Goal: Manage account settings

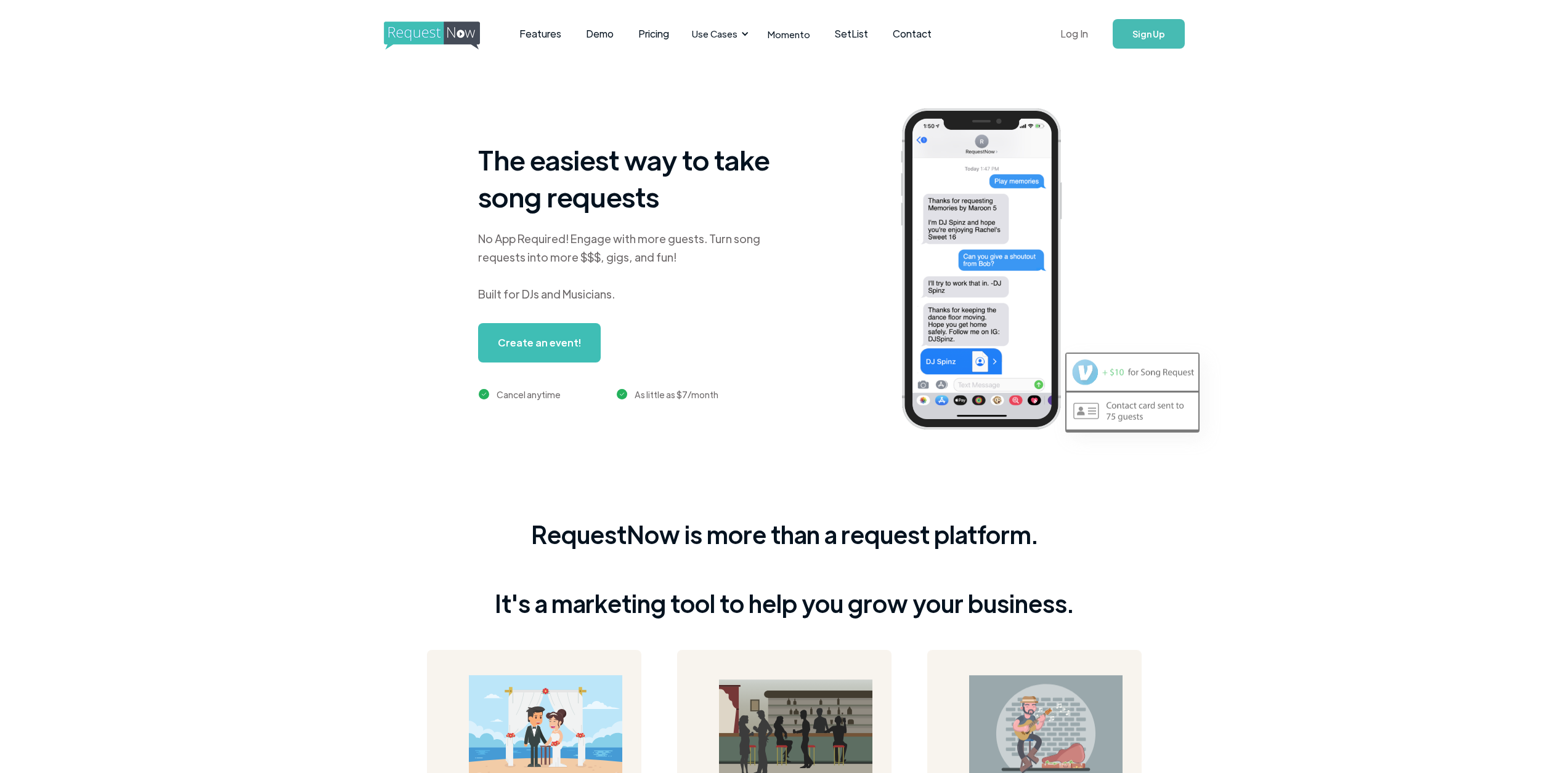
click at [1079, 28] on link "Log In" at bounding box center [1075, 33] width 53 height 43
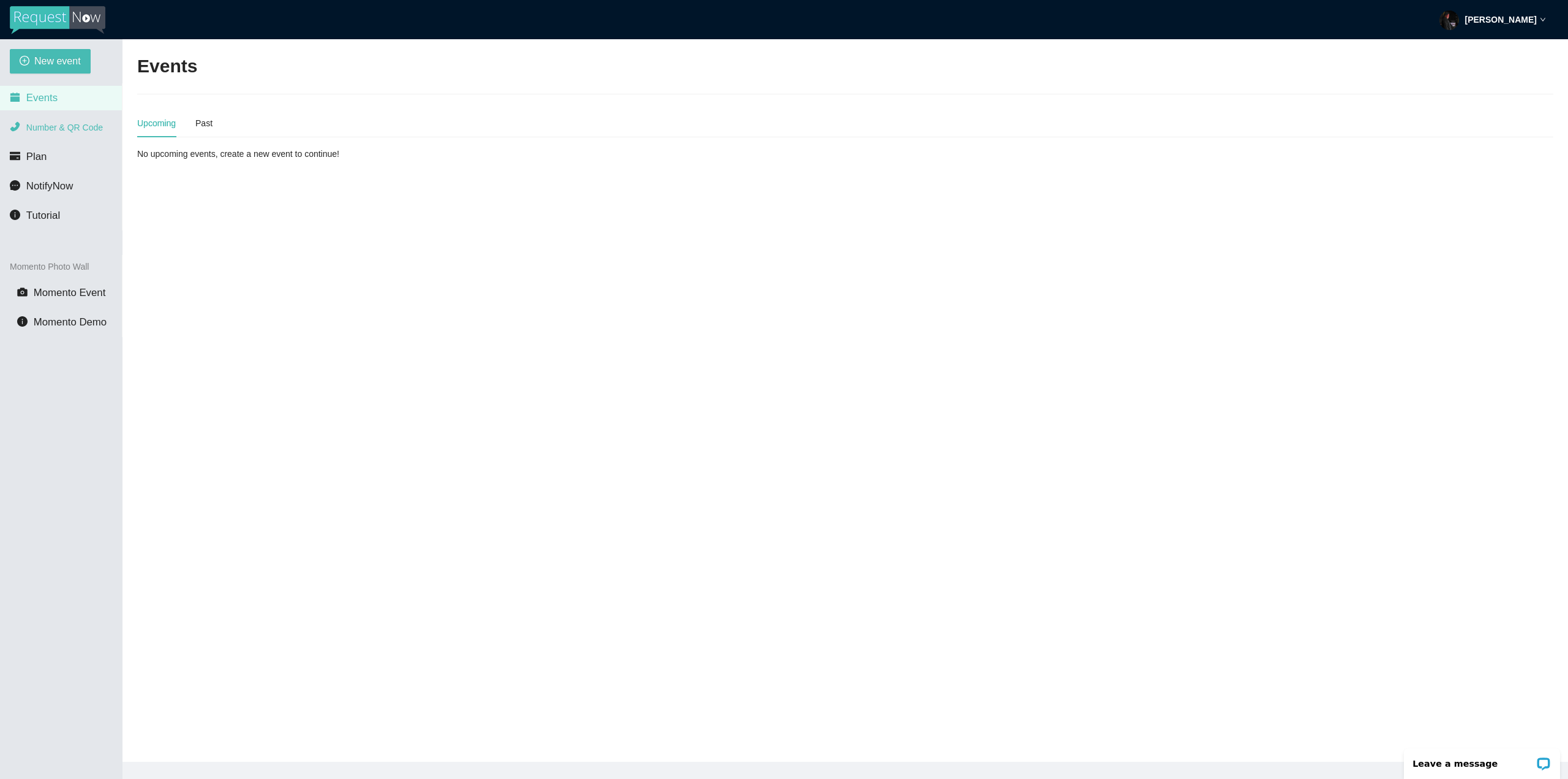
click at [70, 128] on span "Number & QR Code" at bounding box center [65, 127] width 77 height 10
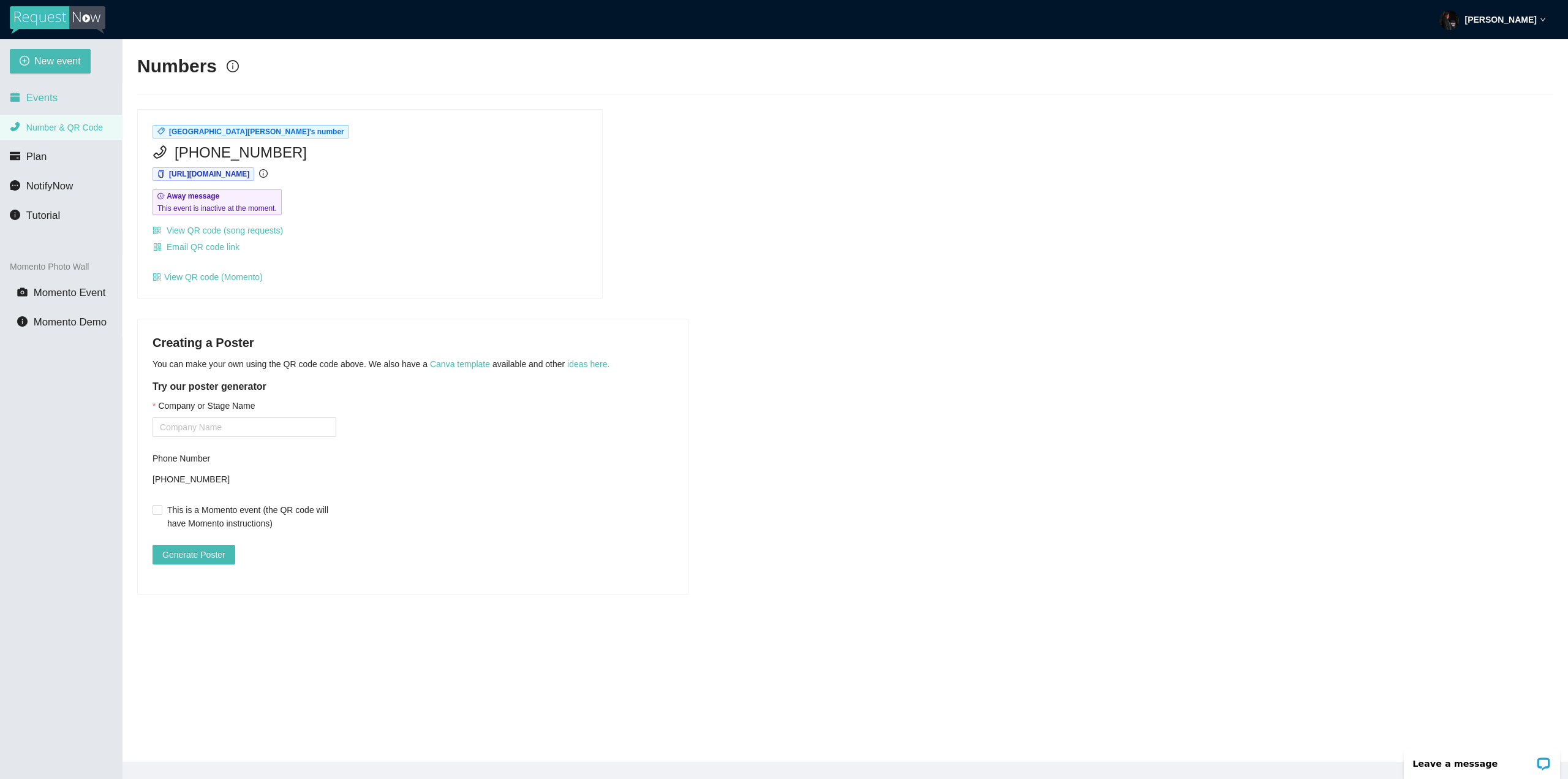
click at [52, 94] on span "Events" at bounding box center [42, 97] width 31 height 11
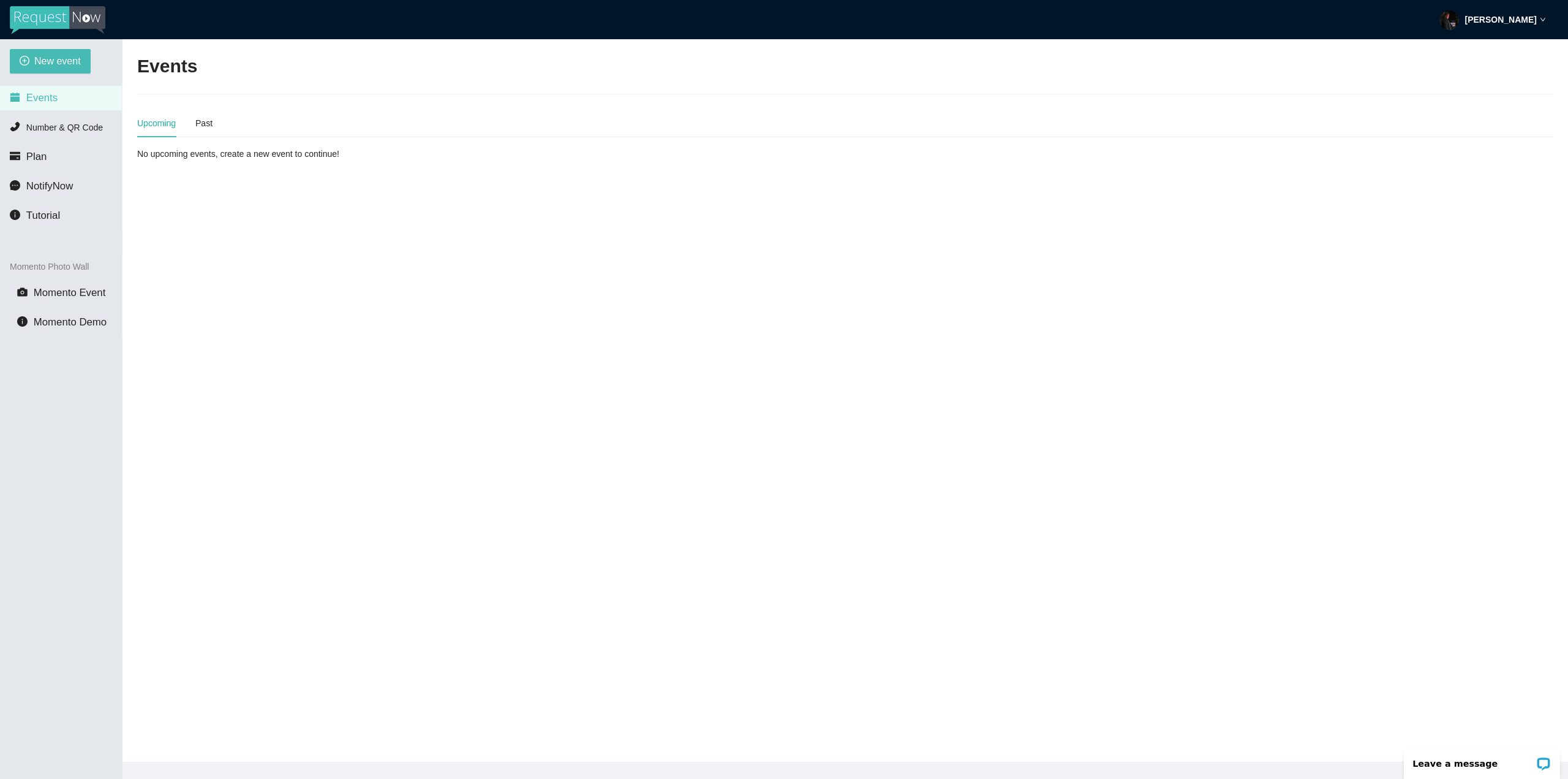
click at [1548, 19] on header "[PERSON_NAME]" at bounding box center [784, 19] width 1568 height 39
click at [1547, 19] on header "[PERSON_NAME]" at bounding box center [784, 19] width 1568 height 39
click at [1544, 19] on icon "down" at bounding box center [1543, 19] width 6 height 6
drag, startPoint x: 60, startPoint y: 215, endPoint x: 67, endPoint y: 217, distance: 7.3
click at [67, 217] on li "Tutorial" at bounding box center [61, 216] width 122 height 24
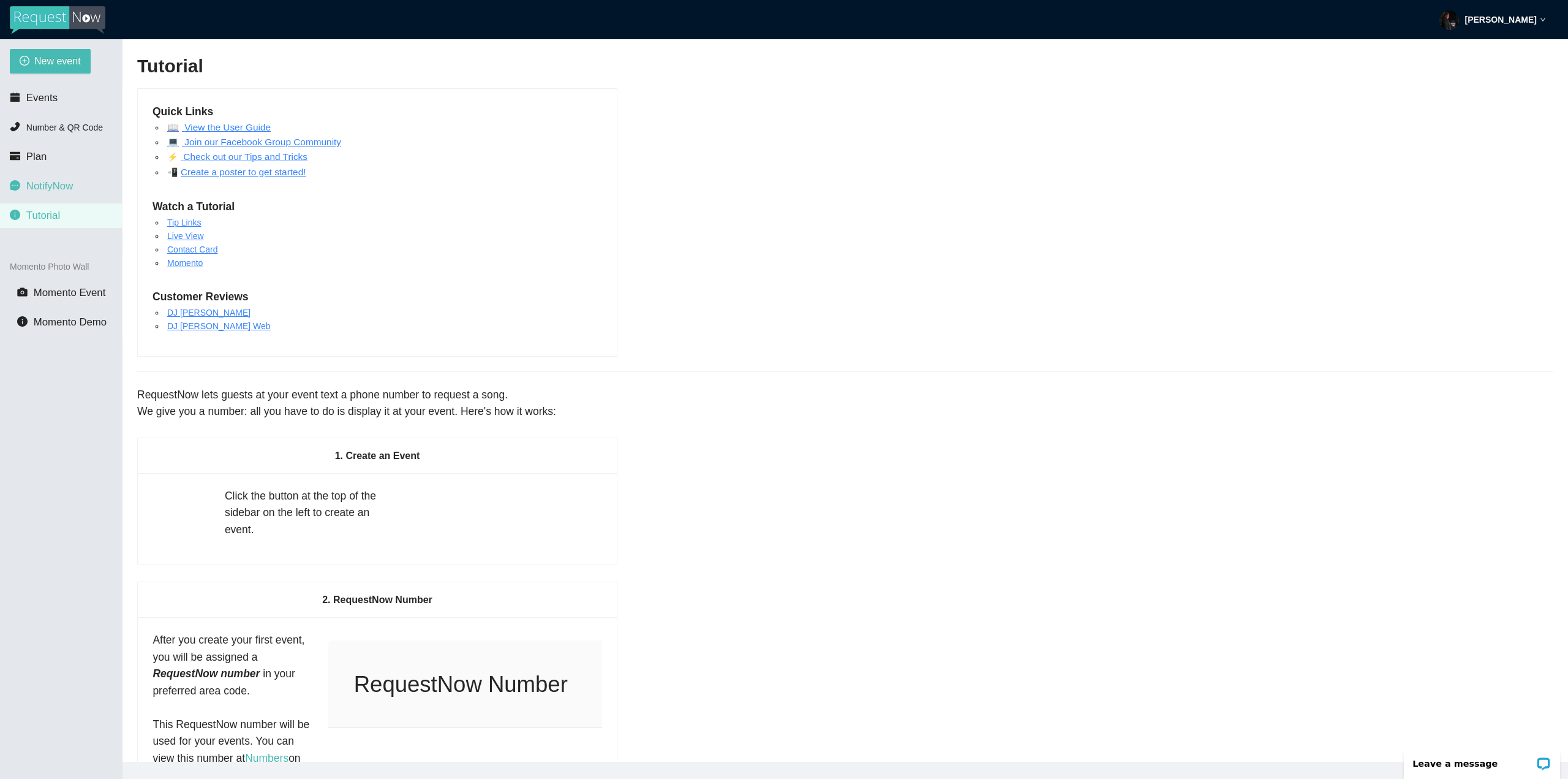
click at [69, 185] on span "NotifyNow" at bounding box center [49, 185] width 46 height 11
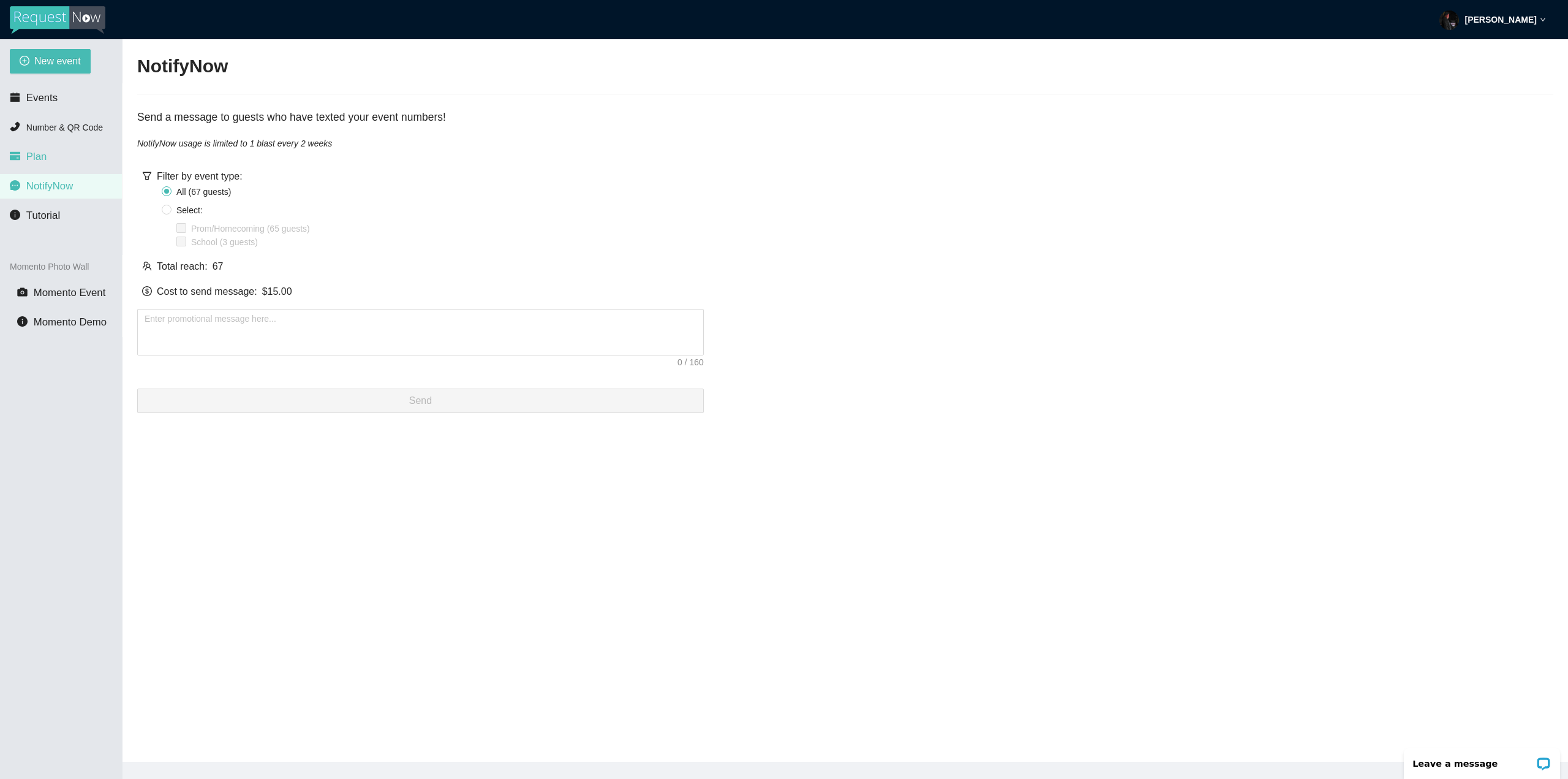
click at [71, 165] on li "Plan" at bounding box center [61, 157] width 122 height 24
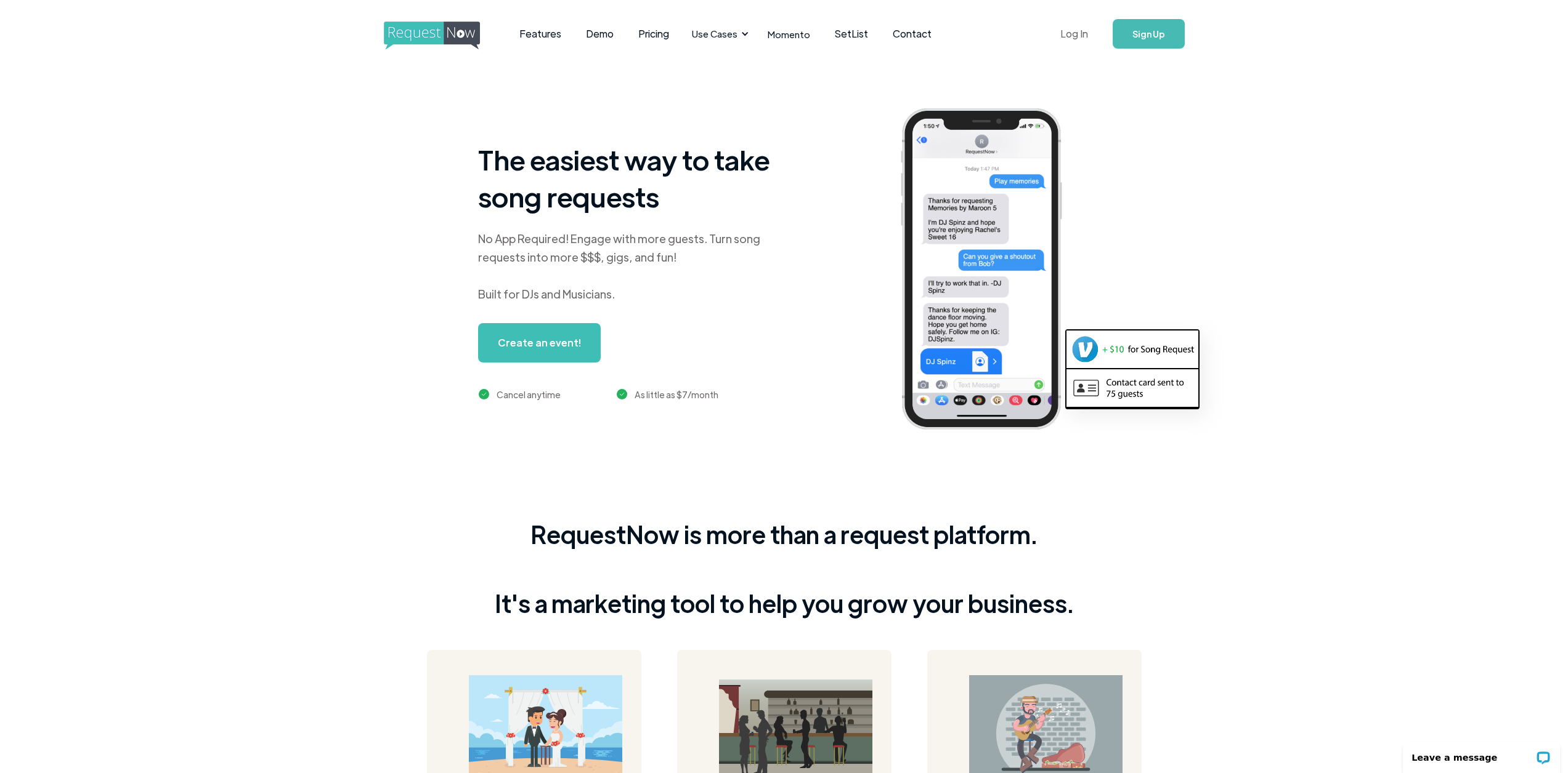
click at [1067, 36] on link "Log In" at bounding box center [1075, 33] width 53 height 43
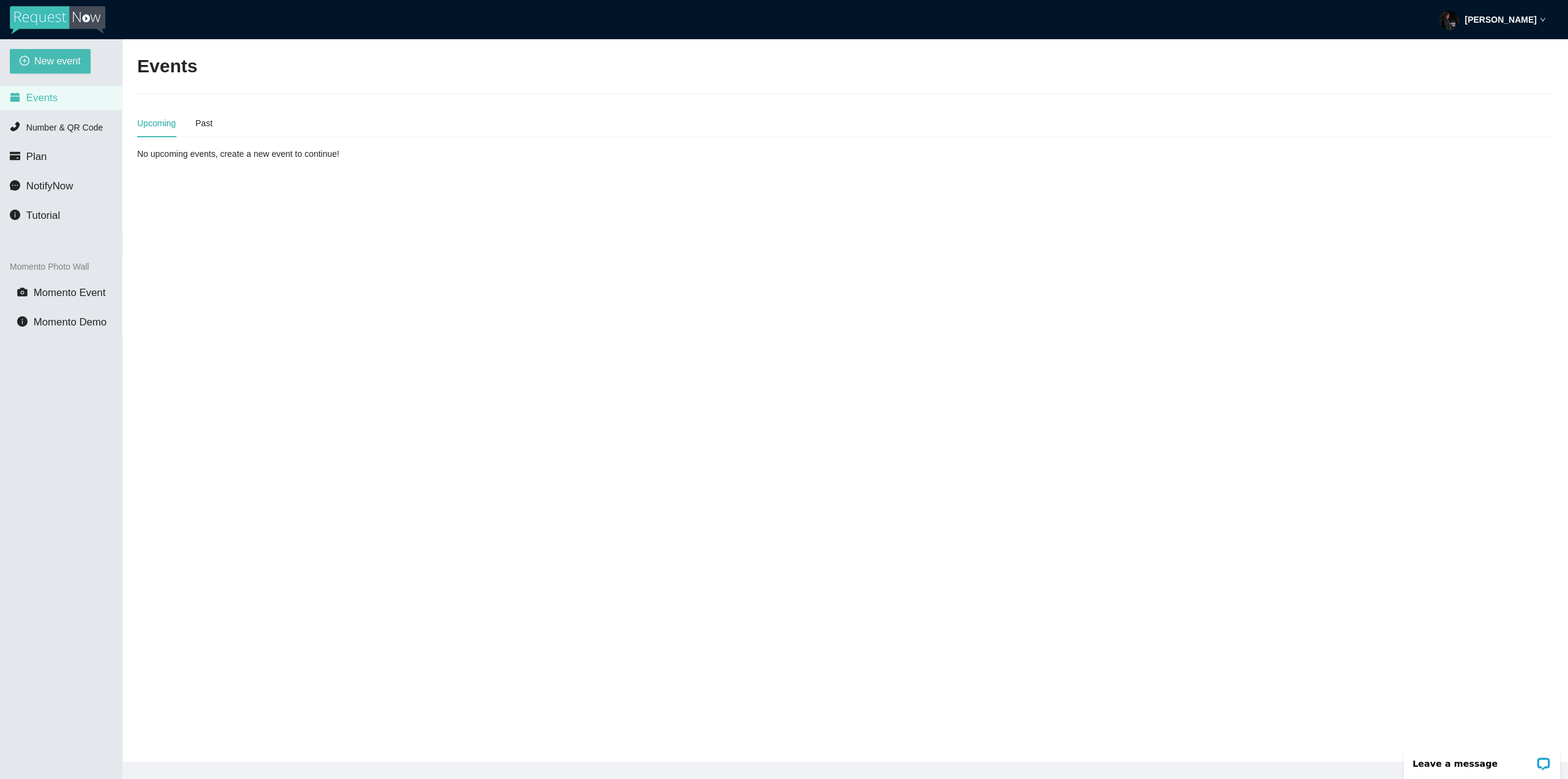
click at [49, 29] on img at bounding box center [57, 20] width 95 height 28
click at [42, 162] on span "Plan" at bounding box center [37, 156] width 21 height 11
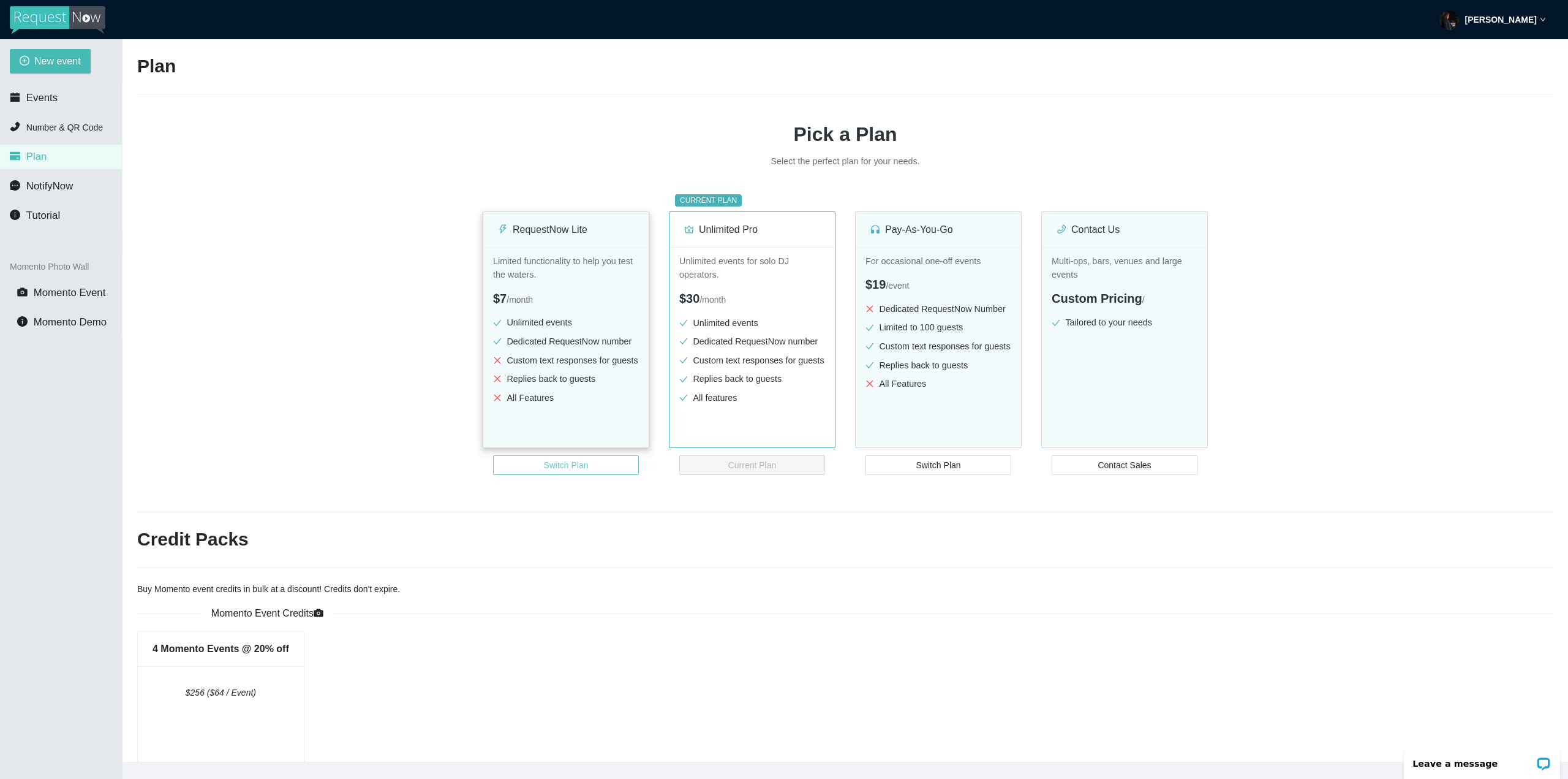
click at [579, 464] on span "Switch Plan" at bounding box center [565, 465] width 45 height 13
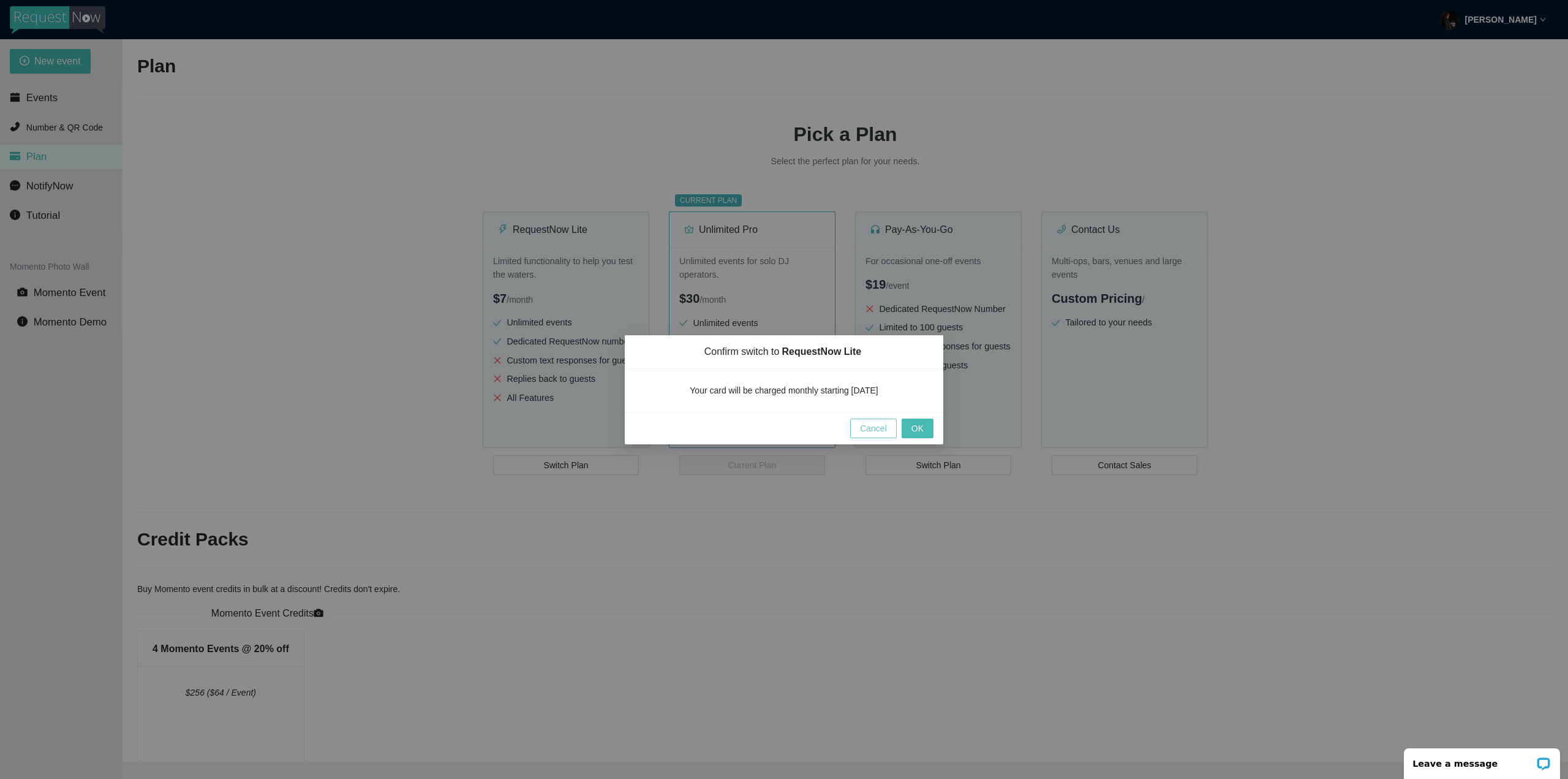
click at [877, 427] on span "Cancel" at bounding box center [873, 428] width 27 height 13
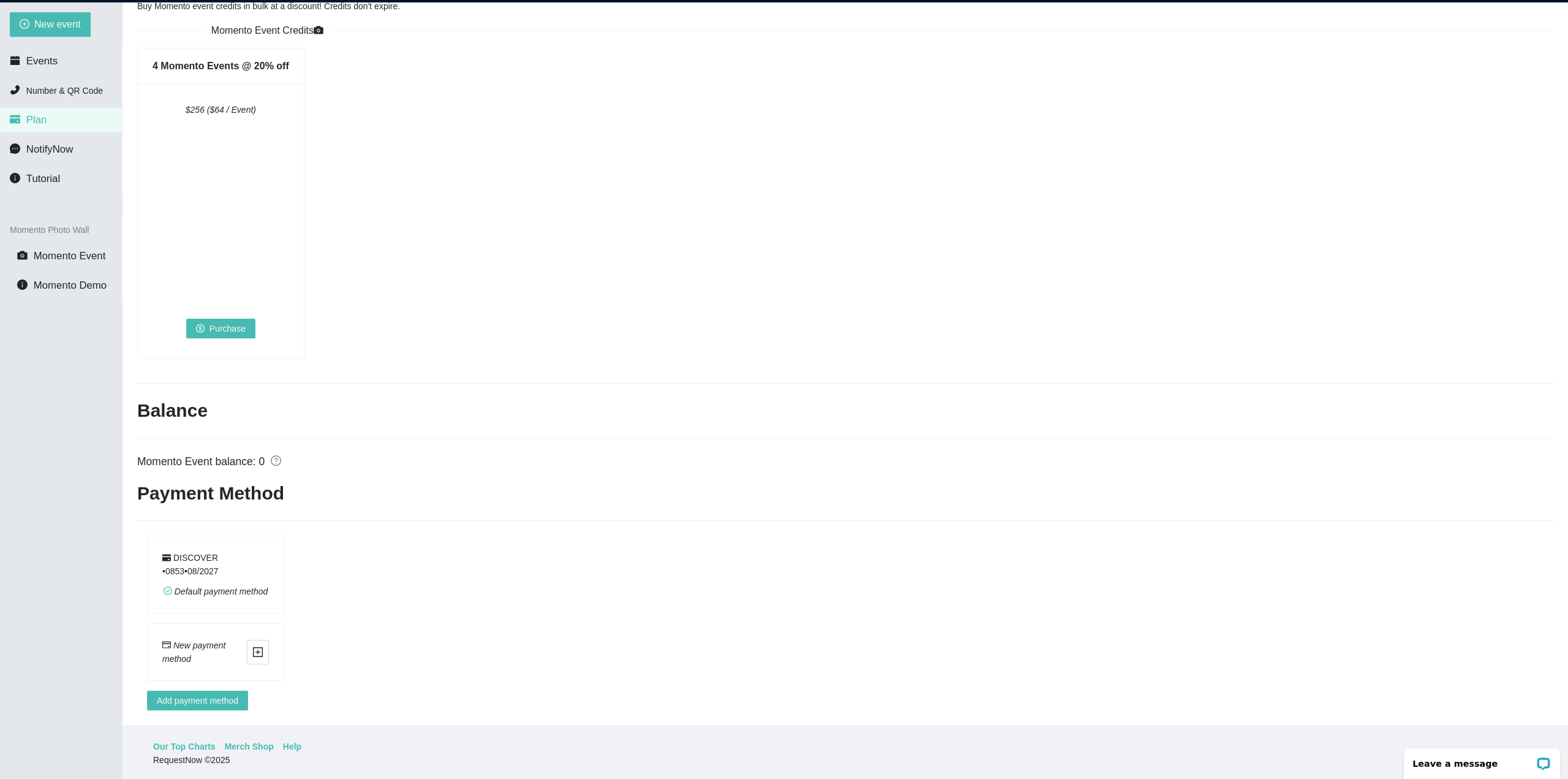
scroll to position [39, 0]
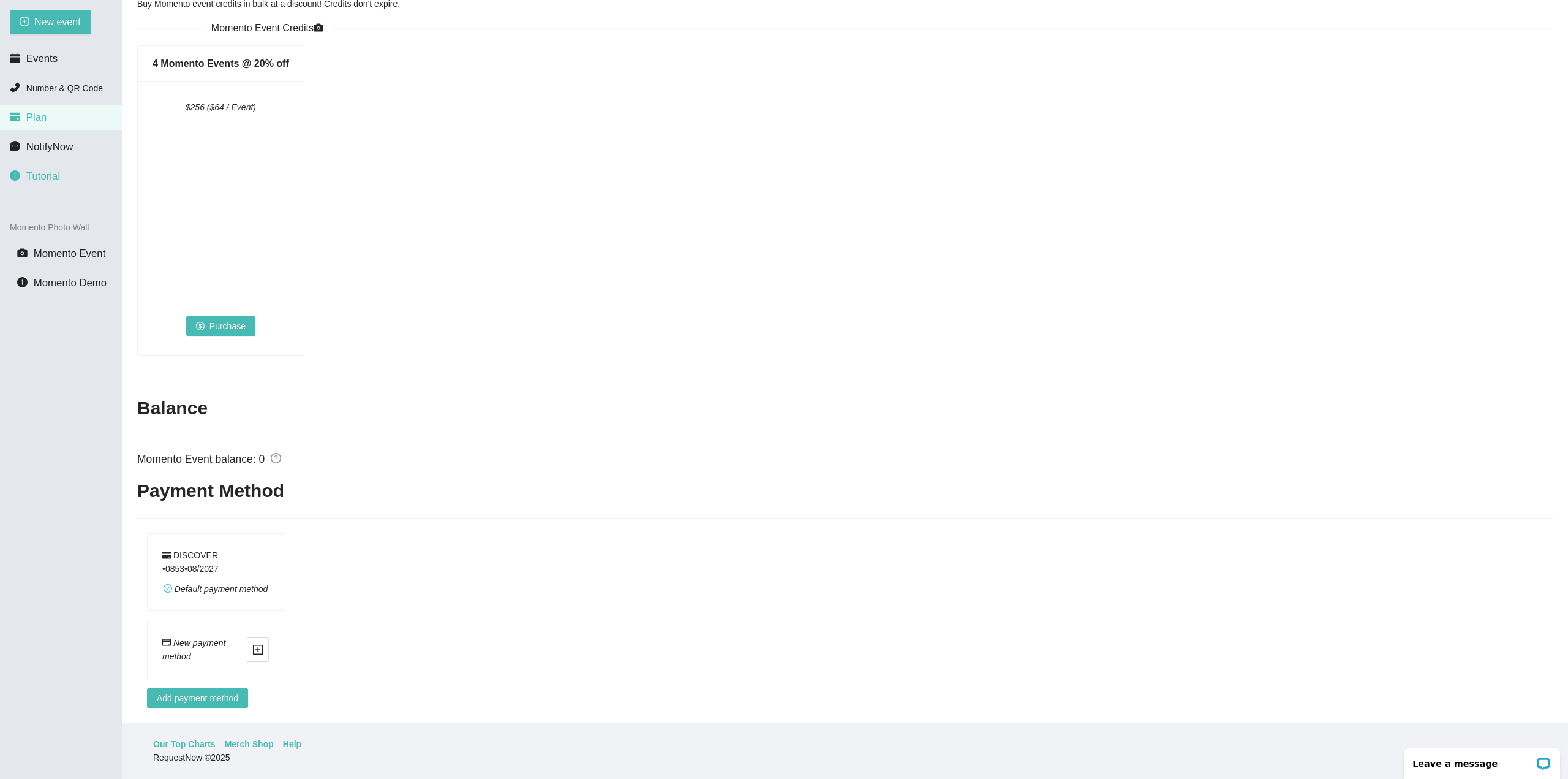
click at [61, 176] on li "Tutorial" at bounding box center [61, 176] width 122 height 24
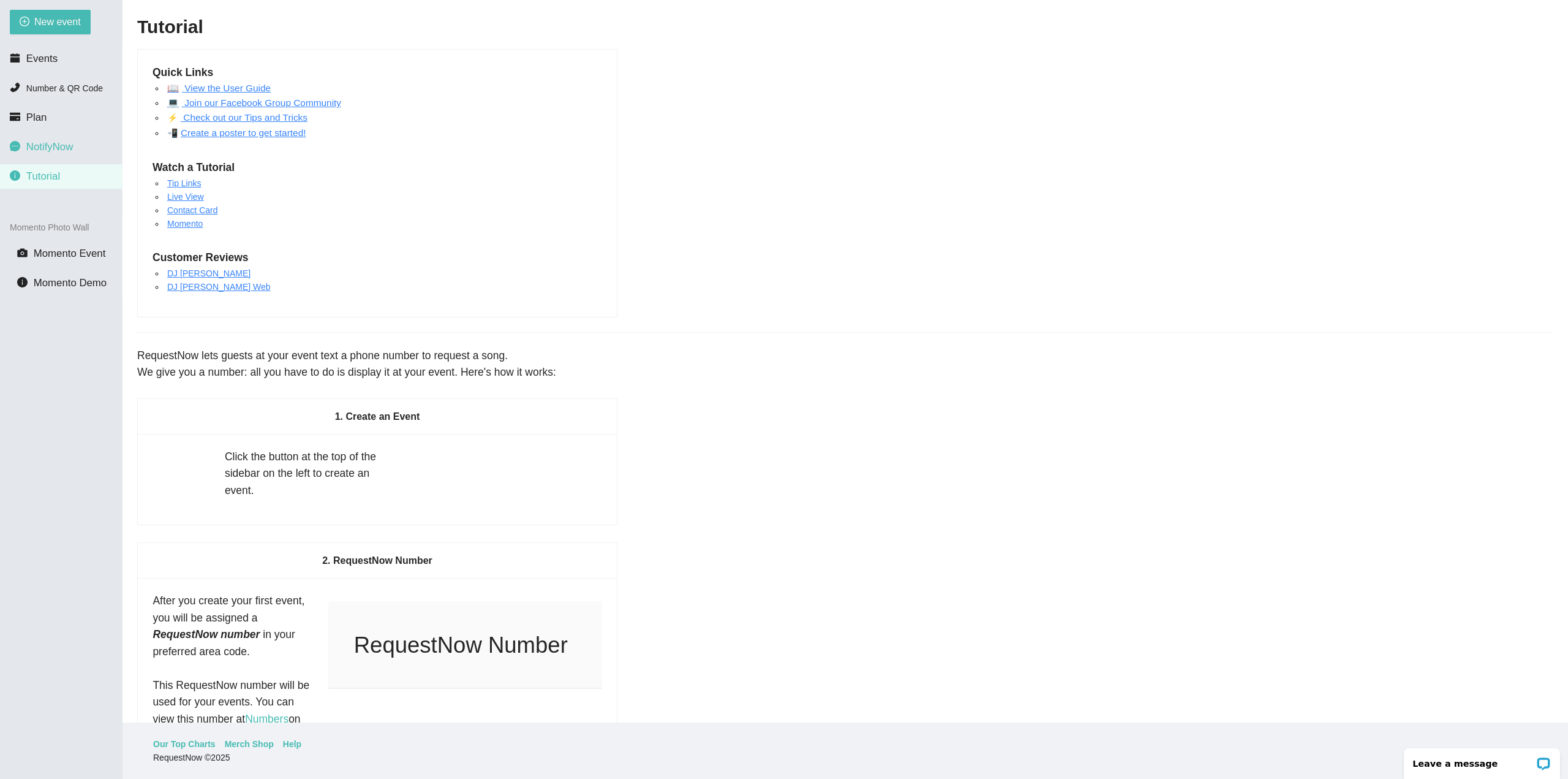
click at [63, 155] on li "NotifyNow" at bounding box center [61, 147] width 122 height 24
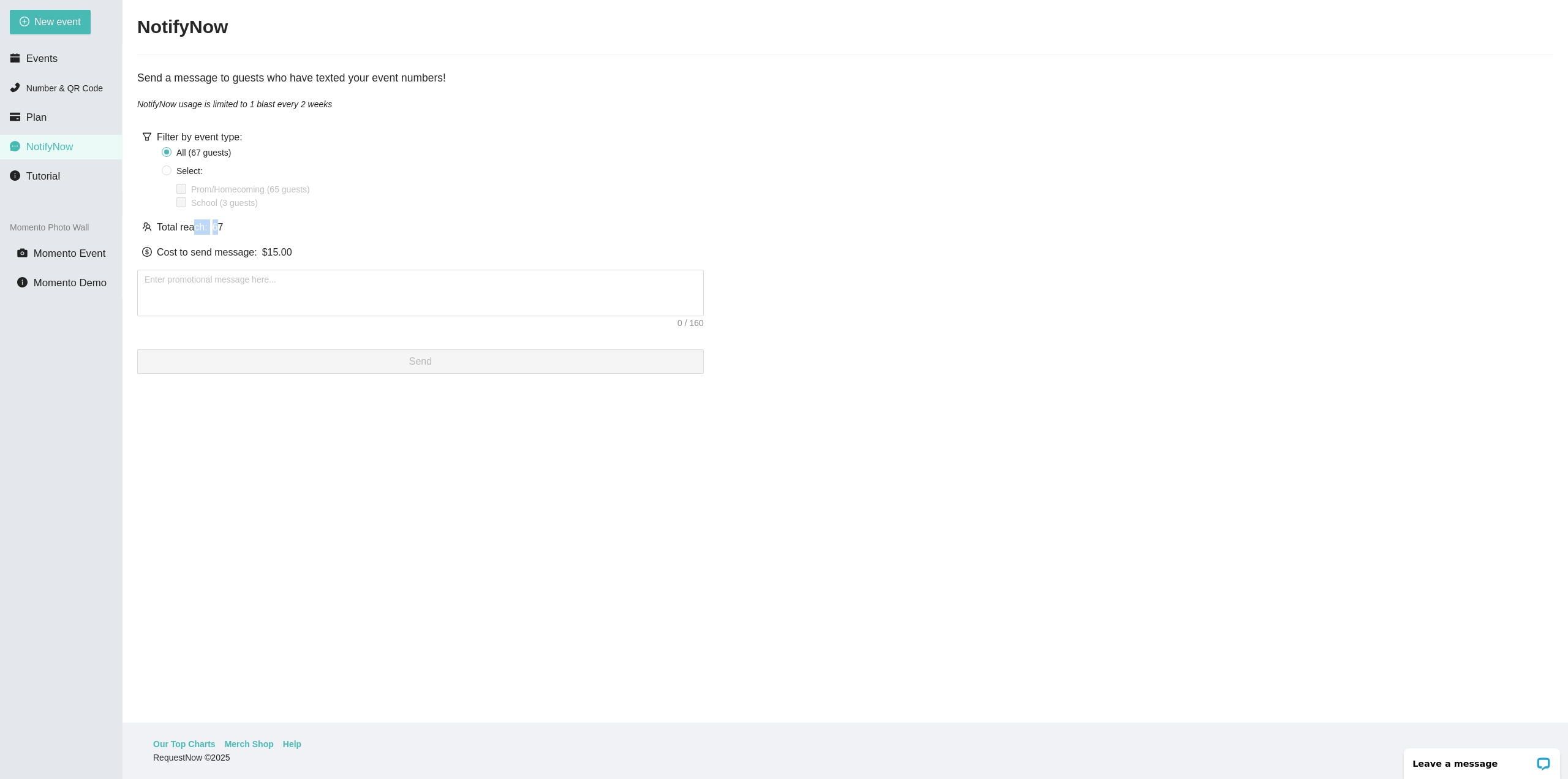
drag, startPoint x: 215, startPoint y: 231, endPoint x: 194, endPoint y: 229, distance: 21.1
click at [194, 229] on div "Total reach: 67" at bounding box center [420, 227] width 567 height 16
click at [237, 234] on div "Total reach: 67" at bounding box center [420, 227] width 567 height 16
drag, startPoint x: 331, startPoint y: 258, endPoint x: 157, endPoint y: 224, distance: 177.3
click at [157, 224] on div "Filter by event type: All ( 67 guest s ) Select: Prom/Homecoming (65 guests) Sc…" at bounding box center [420, 246] width 567 height 254
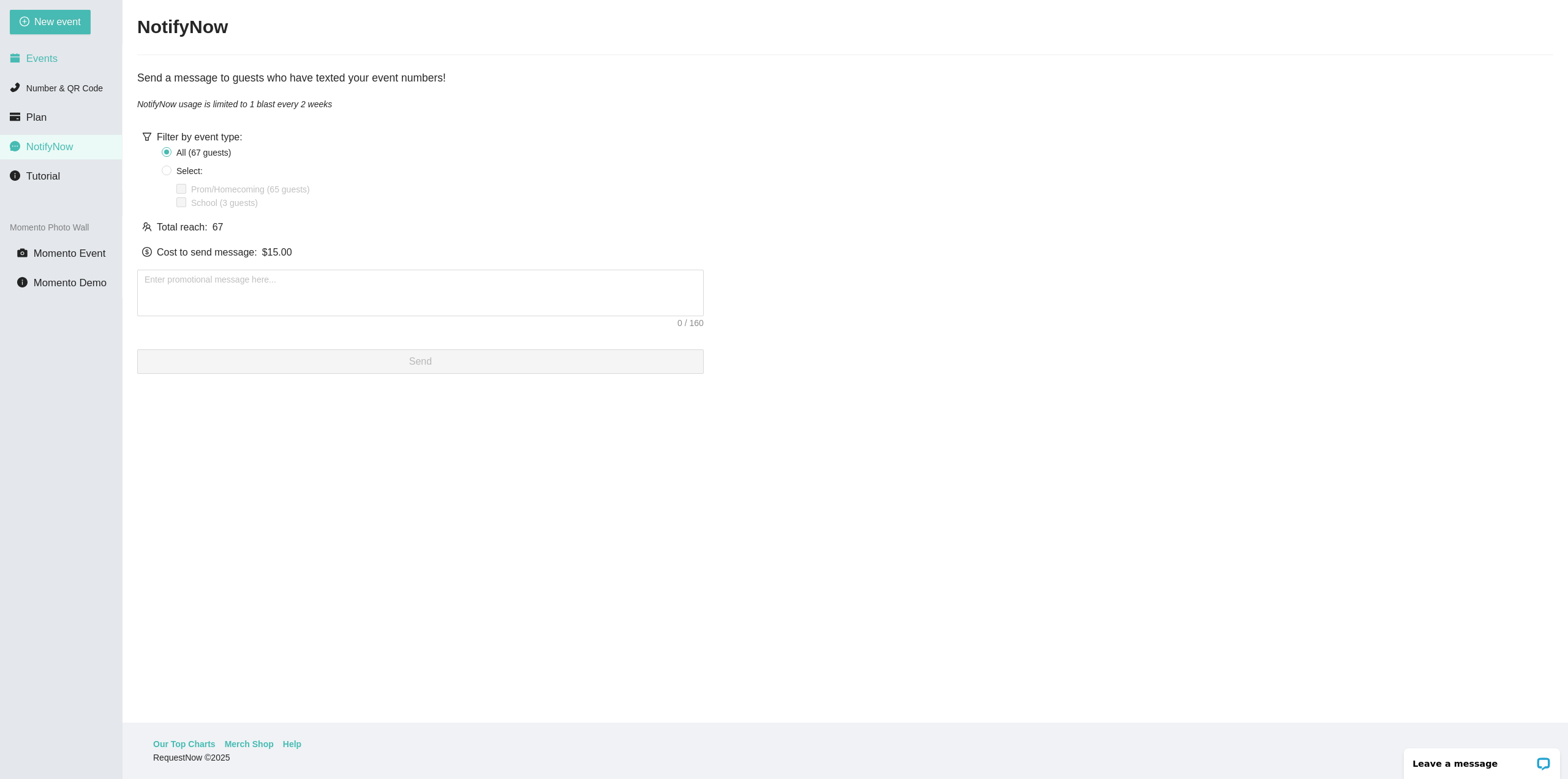
click at [49, 67] on li "Events" at bounding box center [61, 59] width 122 height 24
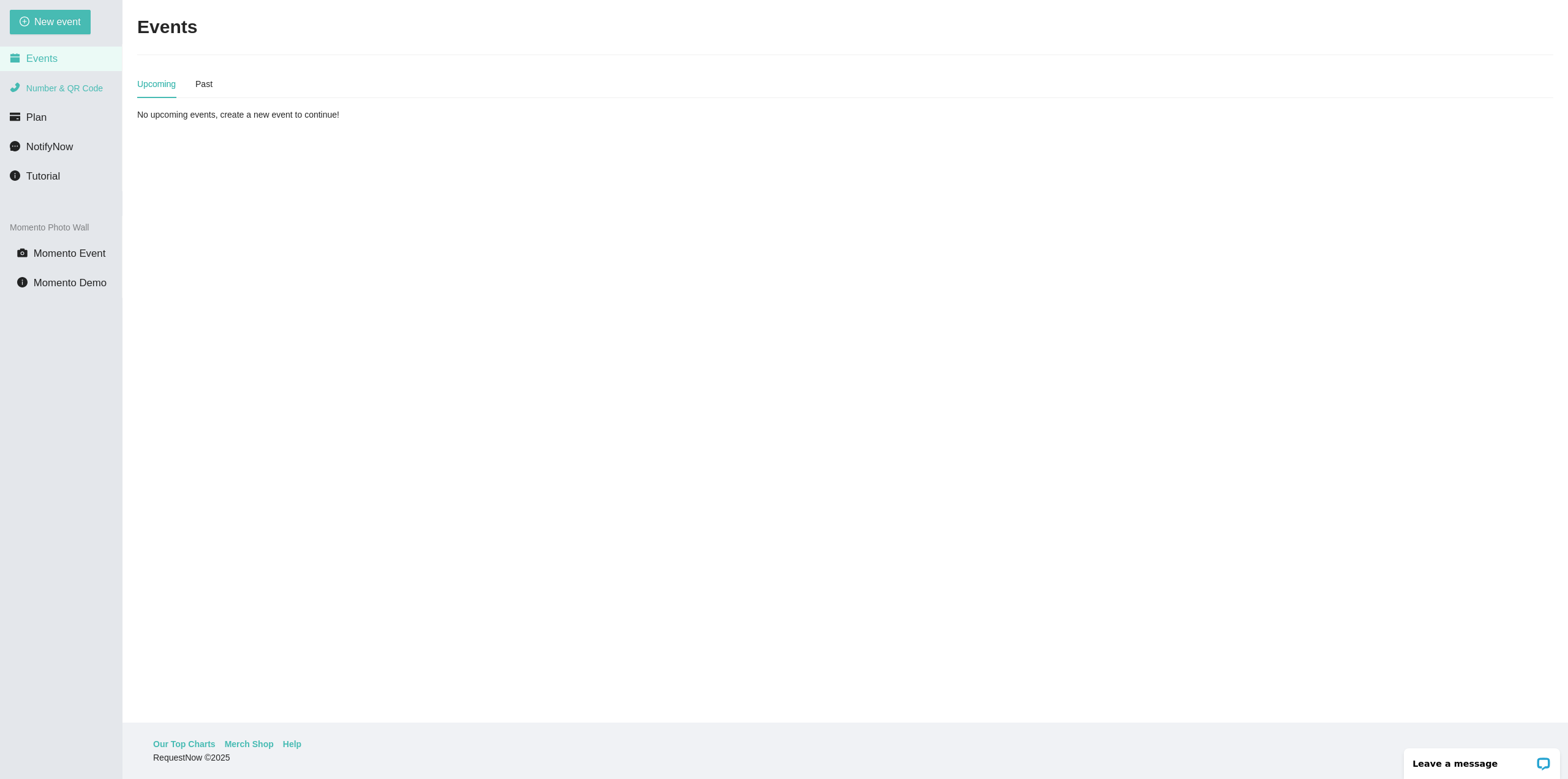
click at [58, 93] on span "Number & QR Code" at bounding box center [65, 87] width 77 height 10
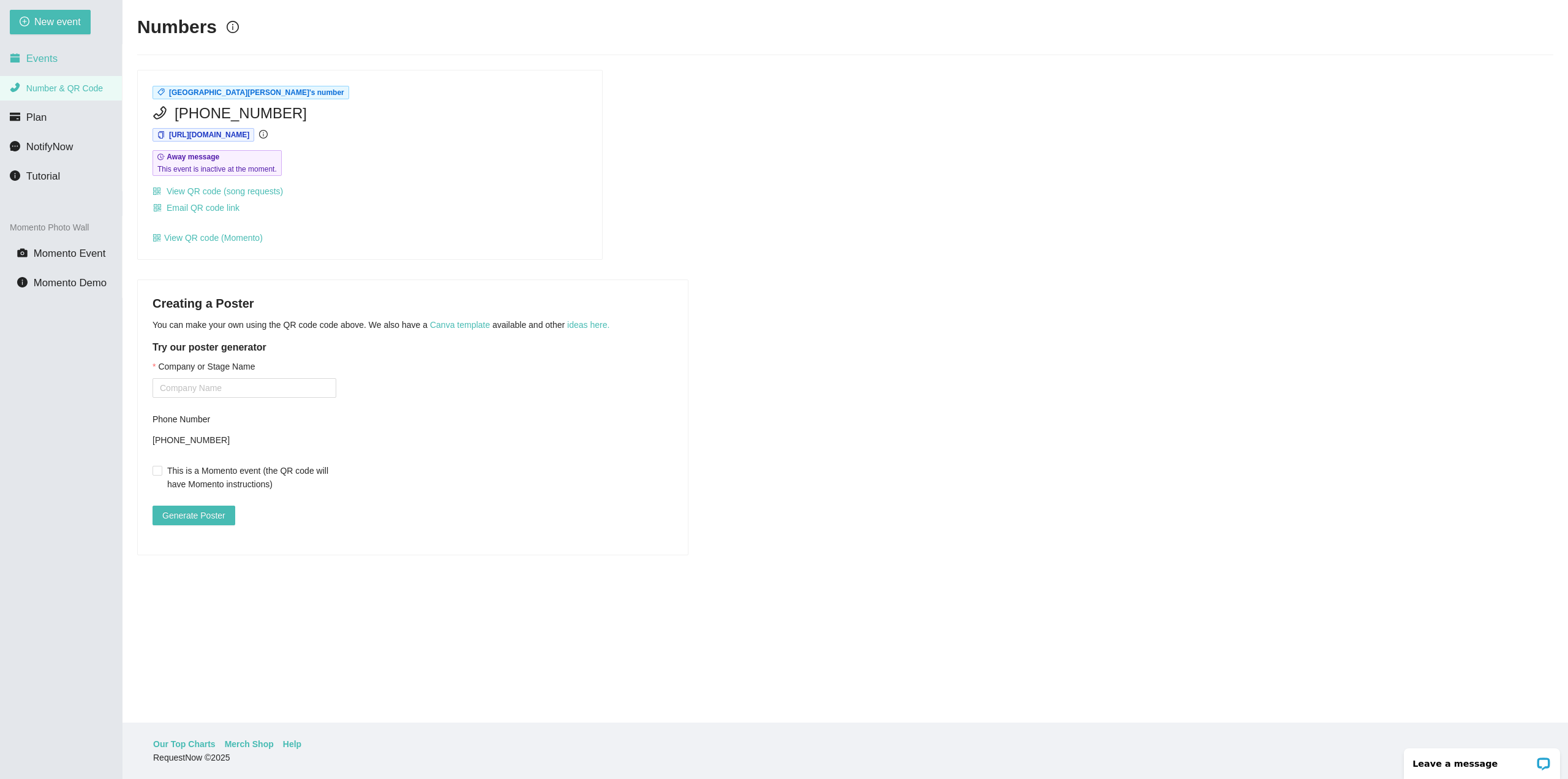
click at [40, 59] on span "Events" at bounding box center [42, 58] width 31 height 11
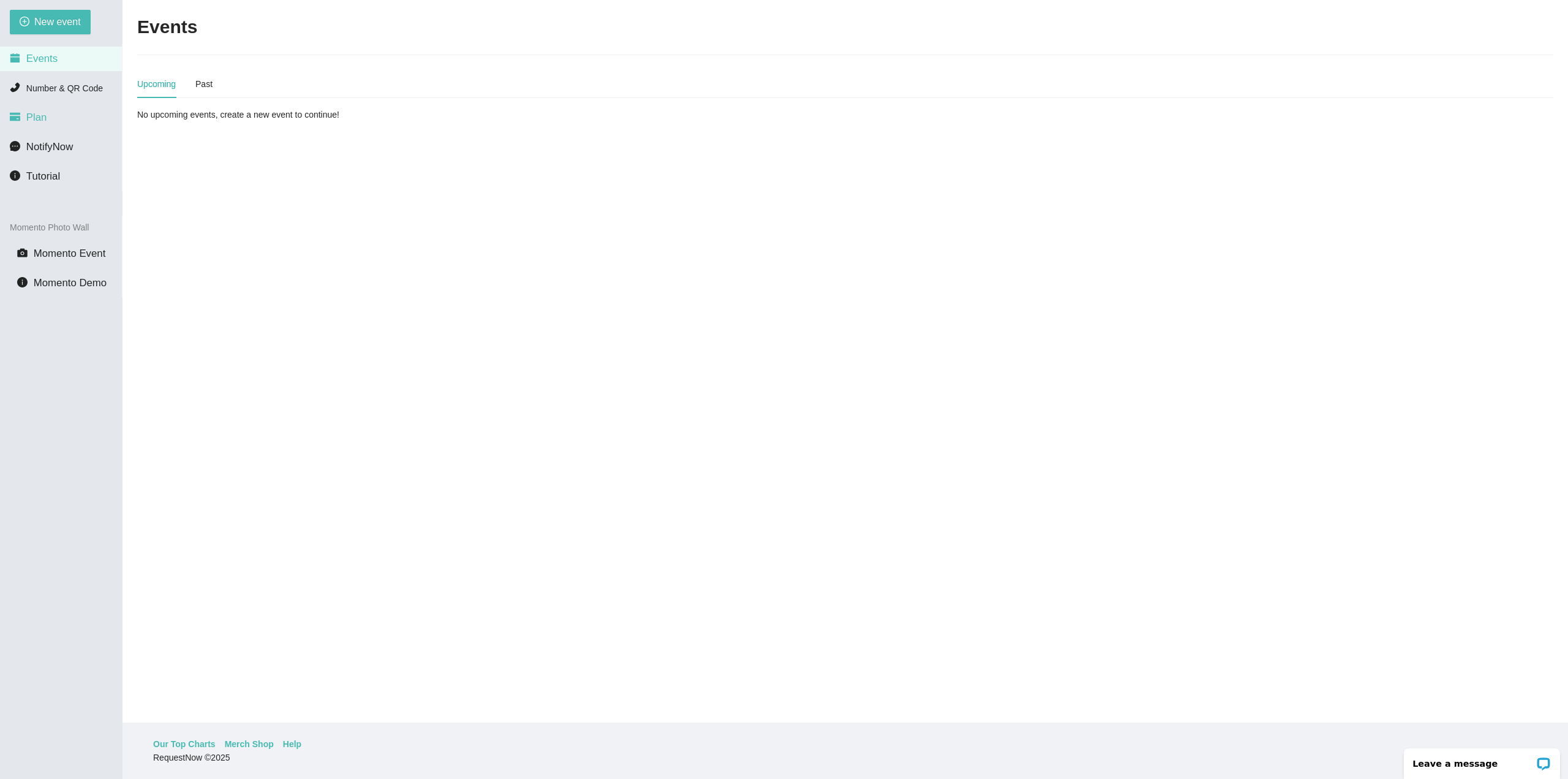
click at [42, 122] on span "Plan" at bounding box center [37, 117] width 21 height 11
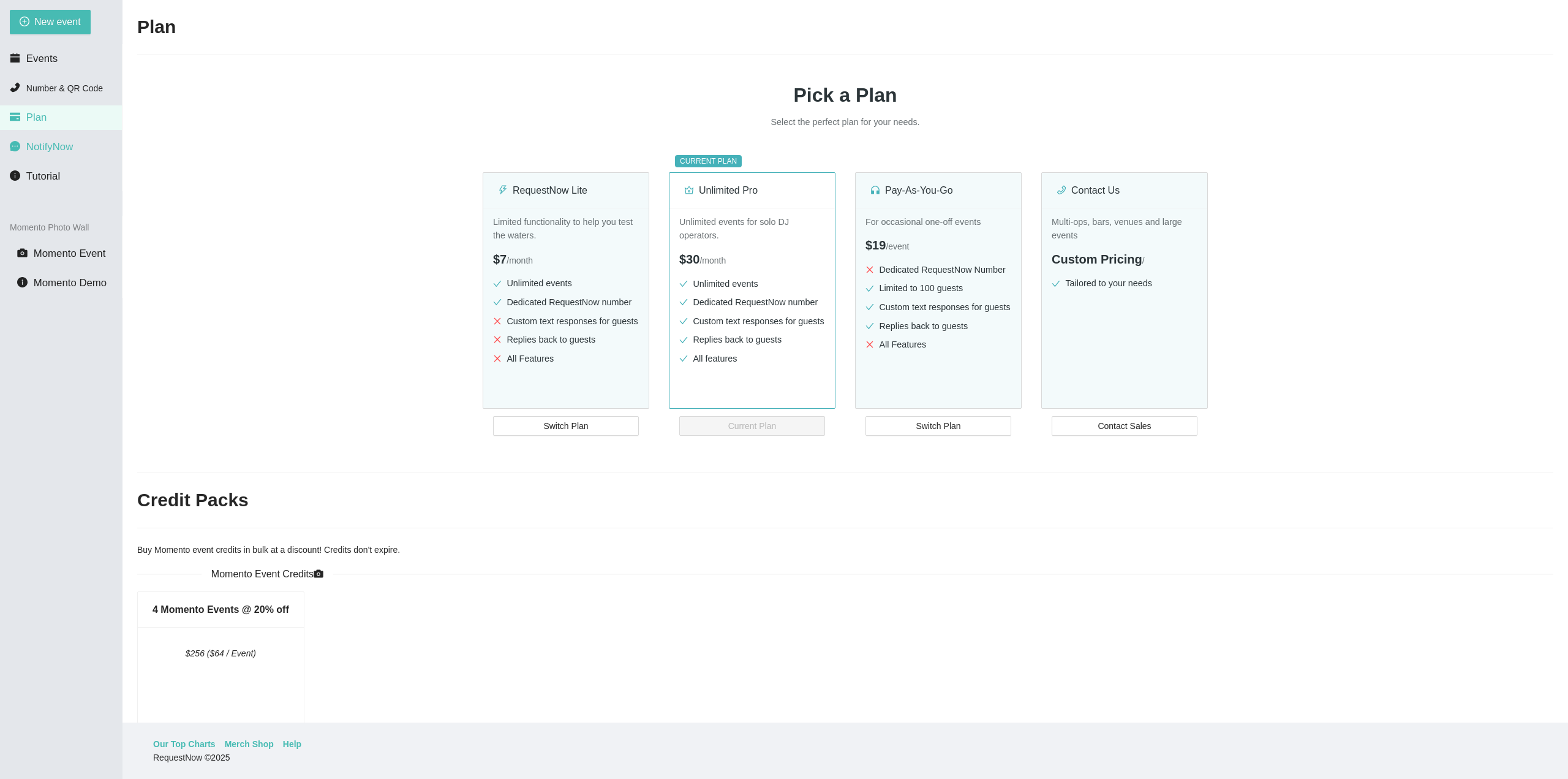
click at [57, 149] on span "NotifyNow" at bounding box center [49, 146] width 46 height 11
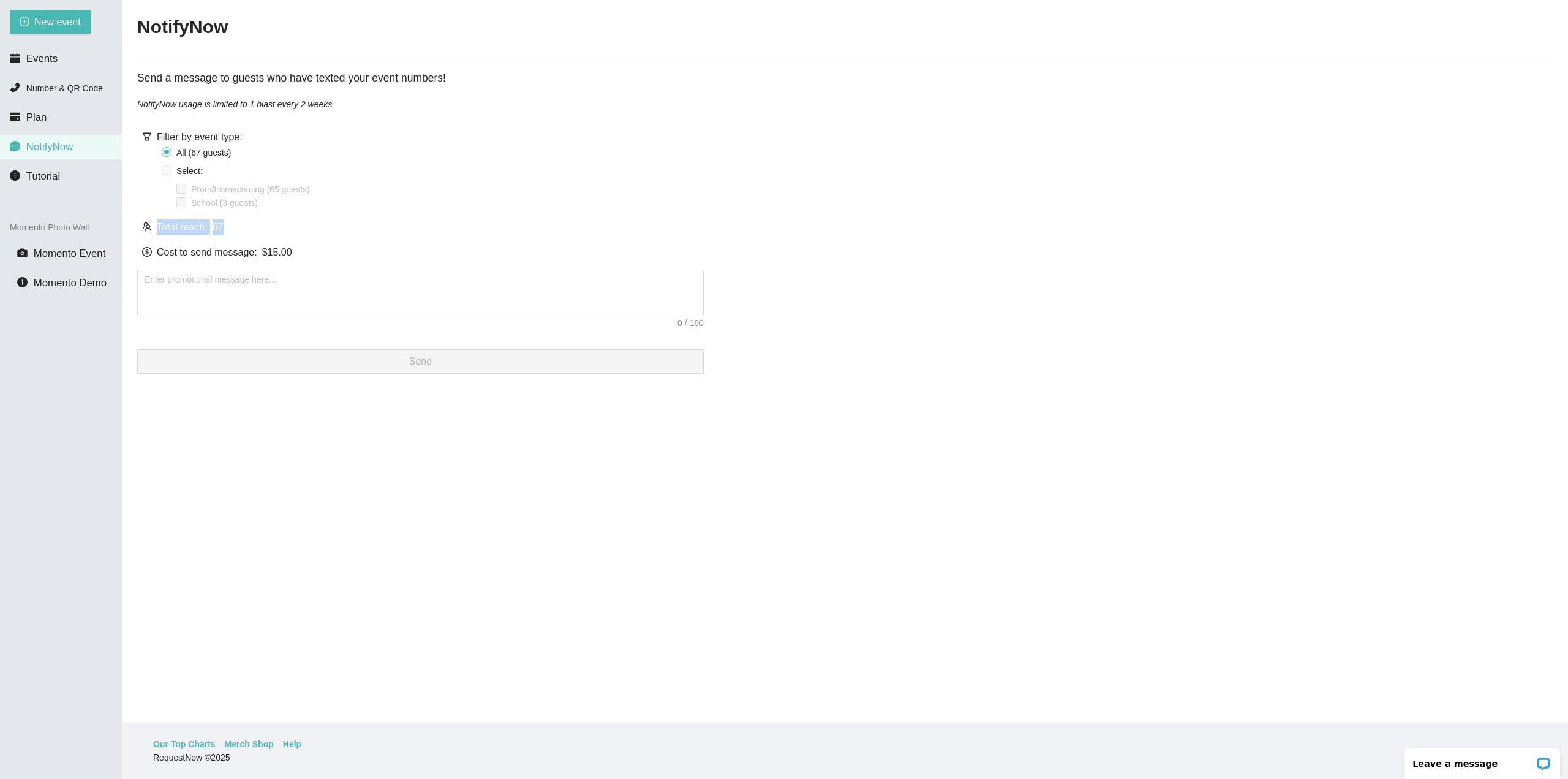
drag, startPoint x: 240, startPoint y: 237, endPoint x: 155, endPoint y: 231, distance: 85.2
click at [155, 231] on div "Filter by event type: All ( 67 guest s ) Select: Prom/Homecoming (65 guests) Sc…" at bounding box center [420, 246] width 567 height 254
drag, startPoint x: 153, startPoint y: 135, endPoint x: 303, endPoint y: 245, distance: 186.0
click at [303, 245] on div "Filter by event type: All ( 67 guest s ) Select: Prom/Homecoming (65 guests) Sc…" at bounding box center [420, 246] width 567 height 254
click at [289, 254] on div "Cost to send message: $ 15.00" at bounding box center [420, 252] width 567 height 16
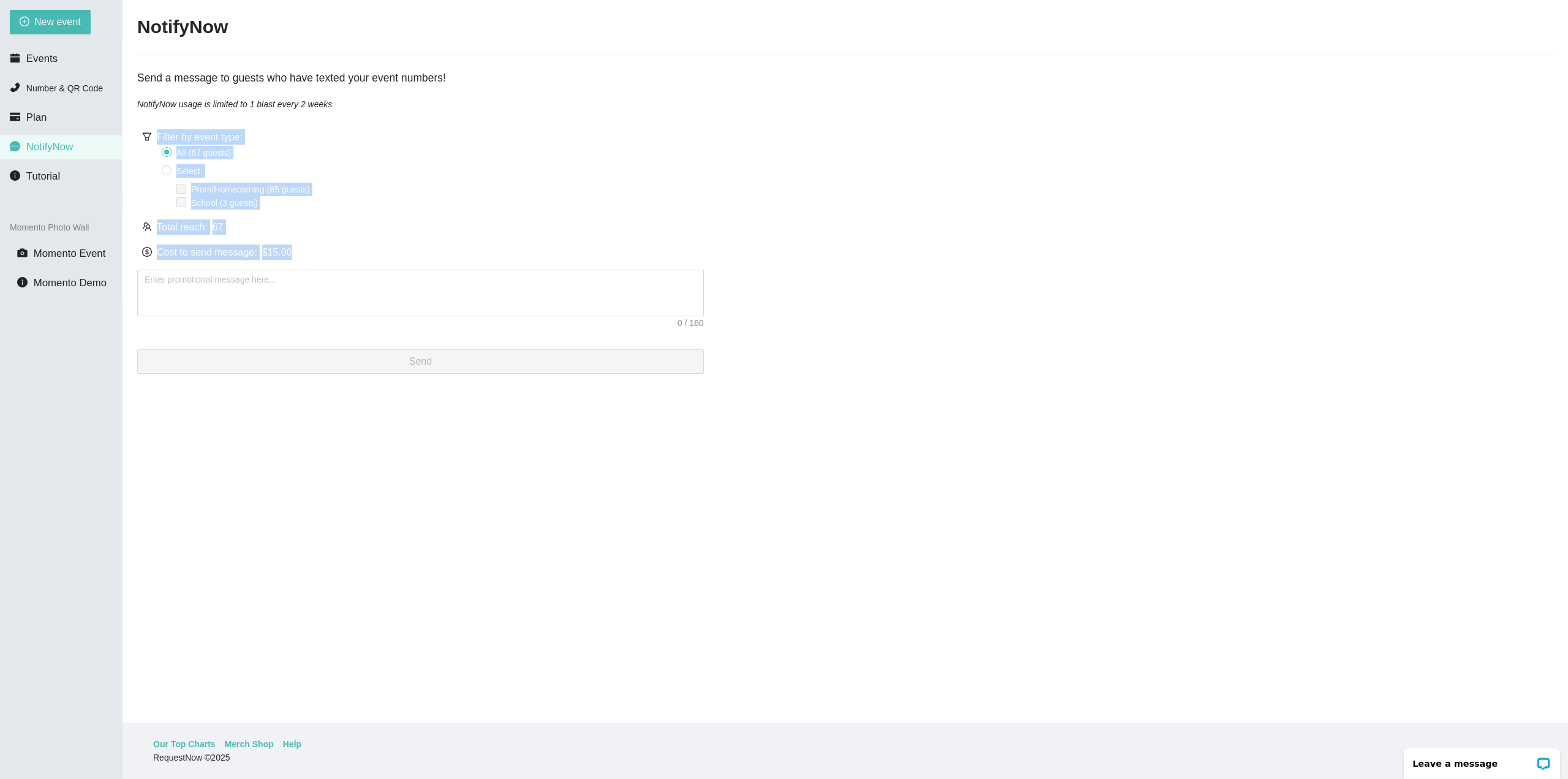
drag, startPoint x: 297, startPoint y: 254, endPoint x: 158, endPoint y: 134, distance: 183.6
click at [158, 134] on div "Filter by event type: All ( 67 guest s ) Select: Prom/Homecoming (65 guests) Sc…" at bounding box center [420, 246] width 567 height 254
click at [225, 233] on div "Total reach: 67" at bounding box center [420, 227] width 567 height 16
drag, startPoint x: 157, startPoint y: 134, endPoint x: 299, endPoint y: 247, distance: 181.5
click at [307, 247] on div "Filter by event type: All ( 67 guest s ) Select: Prom/Homecoming (65 guests) Sc…" at bounding box center [420, 246] width 567 height 254
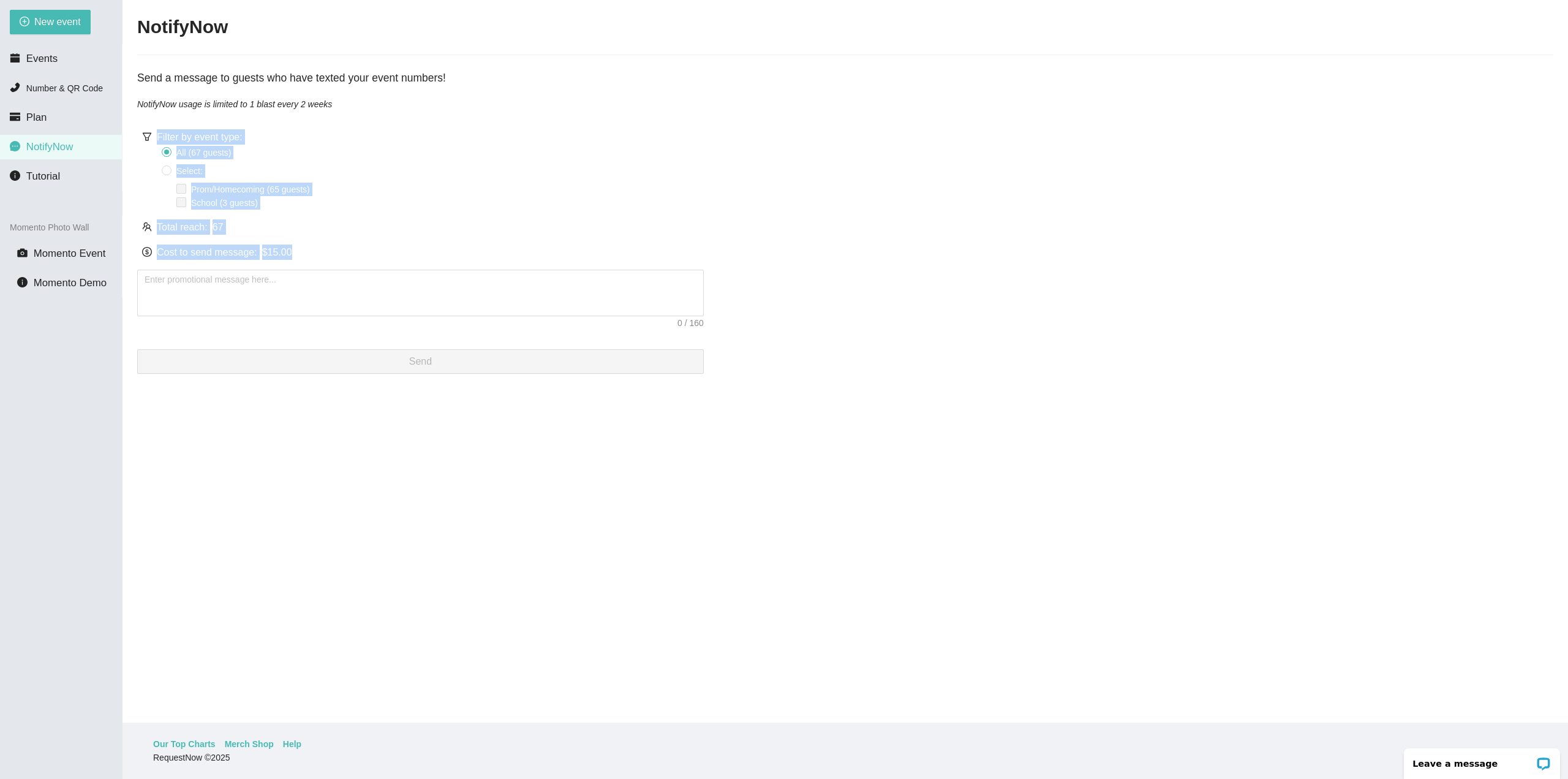
click at [271, 254] on div "$ 15.00" at bounding box center [277, 252] width 30 height 16
drag, startPoint x: 293, startPoint y: 252, endPoint x: 158, endPoint y: 139, distance: 176.1
click at [158, 139] on div "Filter by event type: All ( 67 guest s ) Select: Prom/Homecoming (65 guests) Sc…" at bounding box center [420, 246] width 567 height 254
click at [155, 136] on div "Filter by event type: All ( 67 guest s ) Select: Prom/Homecoming (65 guests) Sc…" at bounding box center [420, 169] width 567 height 80
click at [62, 182] on li "Tutorial" at bounding box center [61, 176] width 122 height 24
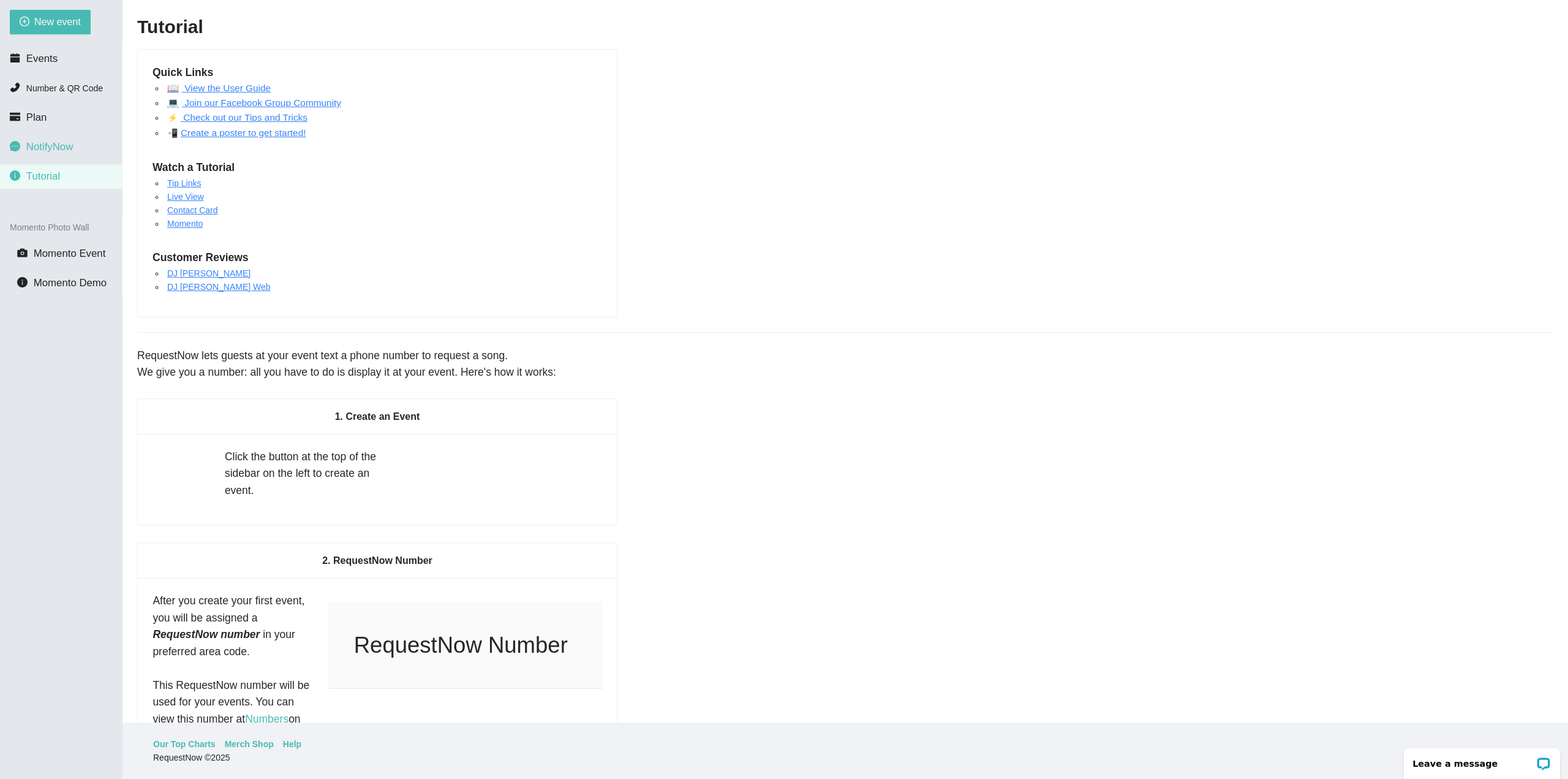
click at [65, 153] on span "NotifyNow" at bounding box center [49, 146] width 46 height 11
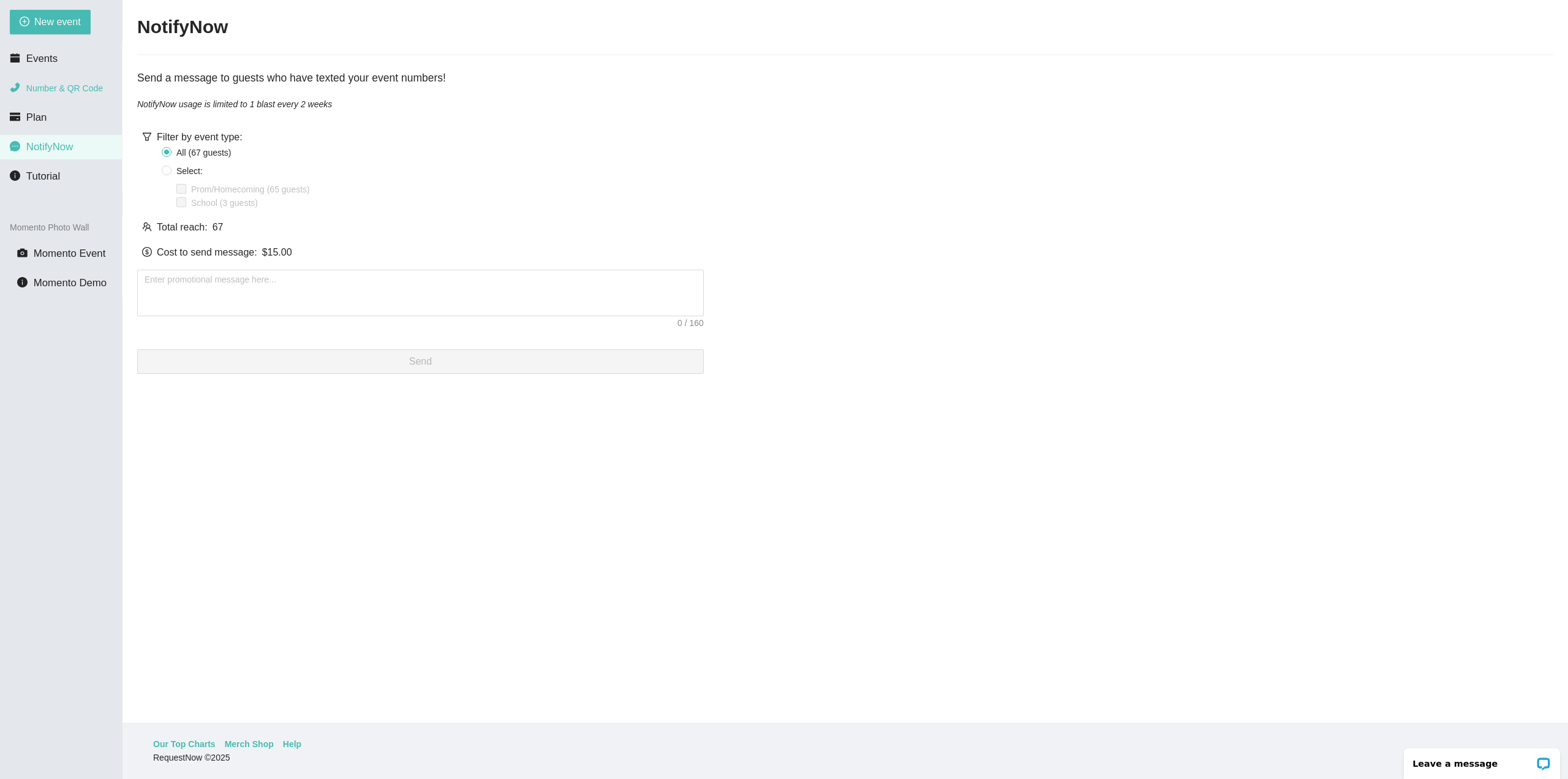
click at [66, 93] on span "Number & QR Code" at bounding box center [65, 87] width 77 height 10
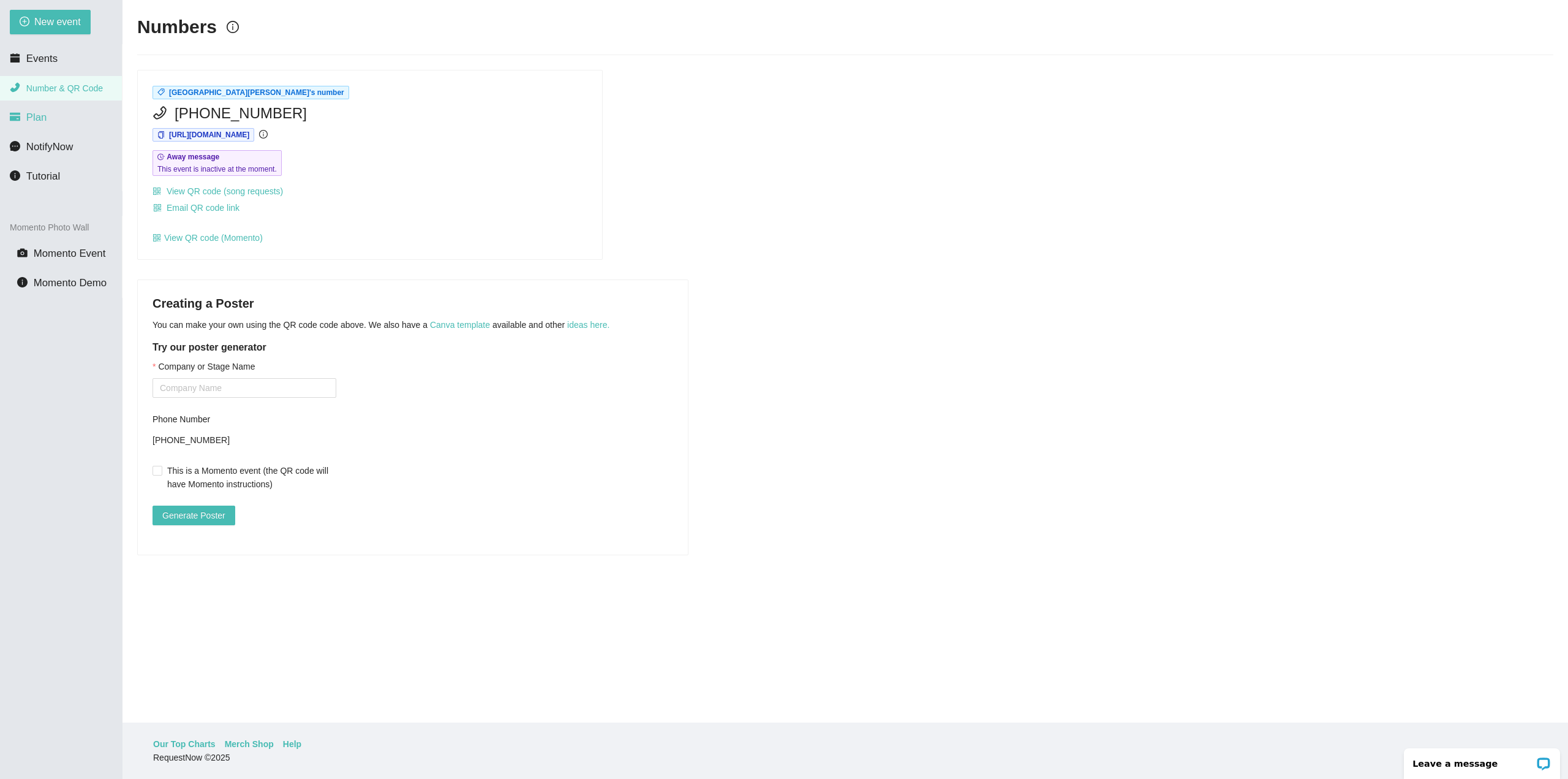
click at [51, 114] on li "Plan" at bounding box center [61, 118] width 122 height 24
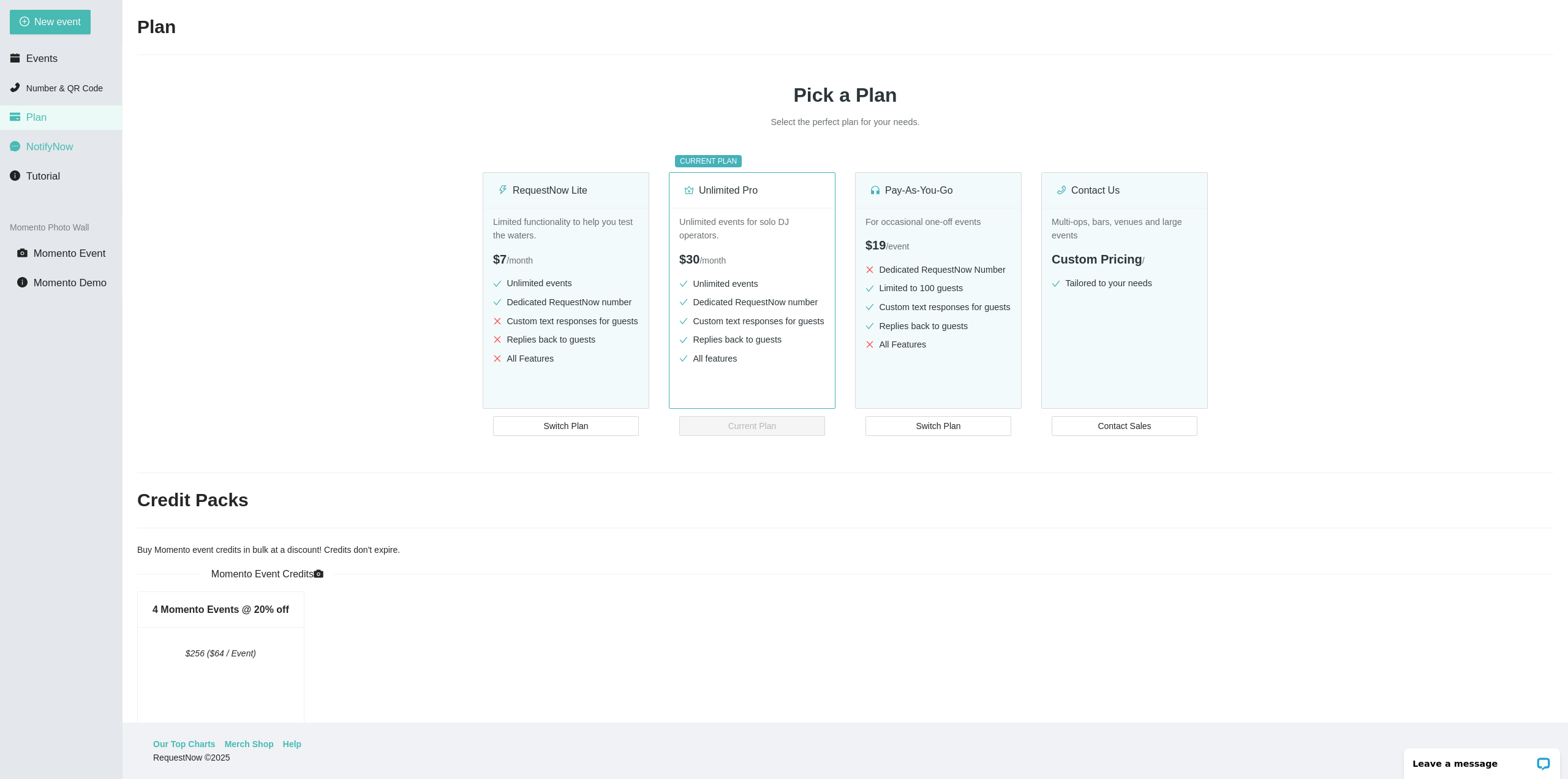
click at [63, 158] on li "NotifyNow" at bounding box center [61, 147] width 122 height 24
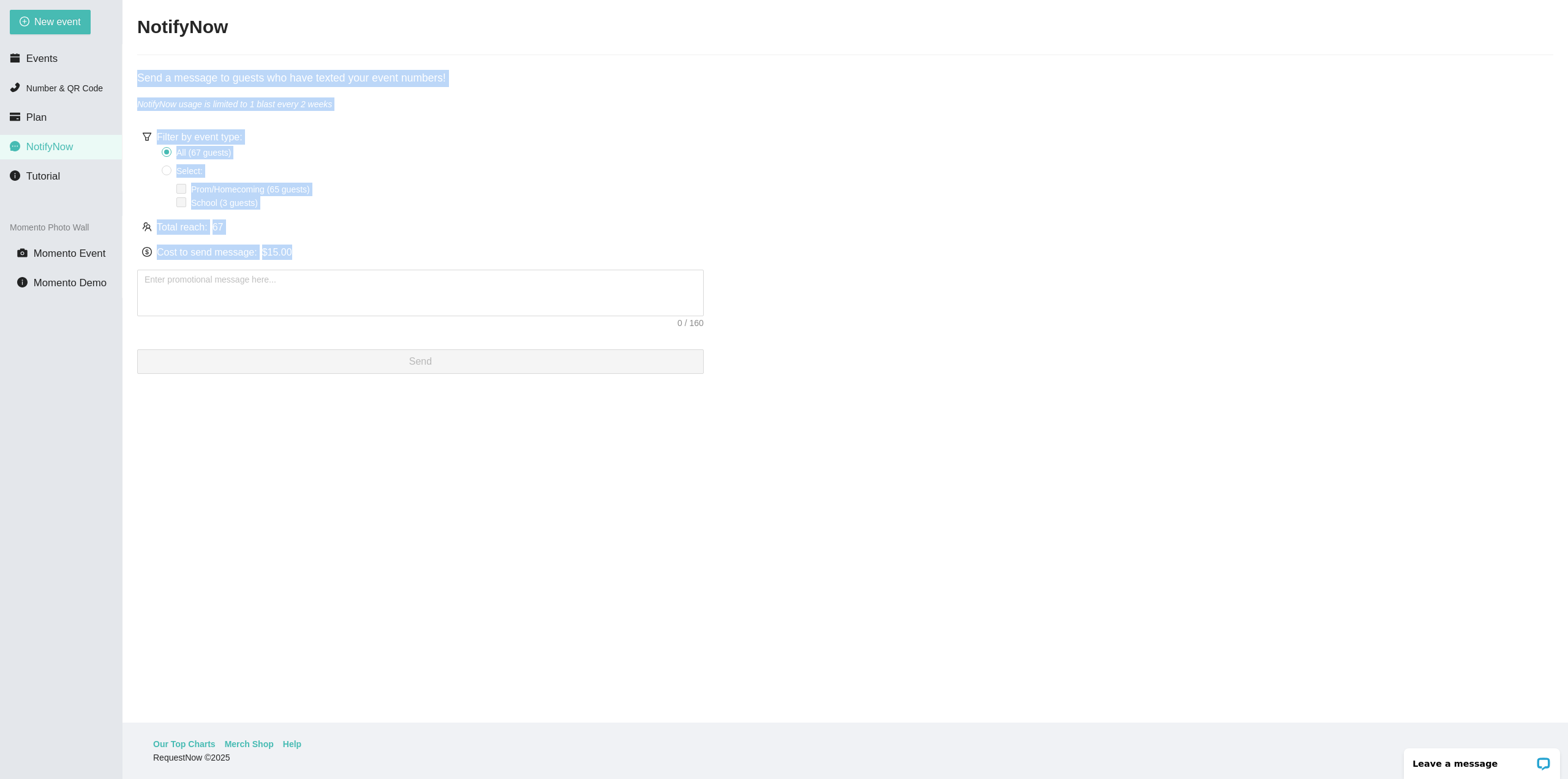
drag, startPoint x: 311, startPoint y: 248, endPoint x: 104, endPoint y: 72, distance: 271.7
click at [139, 79] on main "NotifyNow Send a message to guests who have texted your event numbers! NotifyNo…" at bounding box center [845, 361] width 1446 height 722
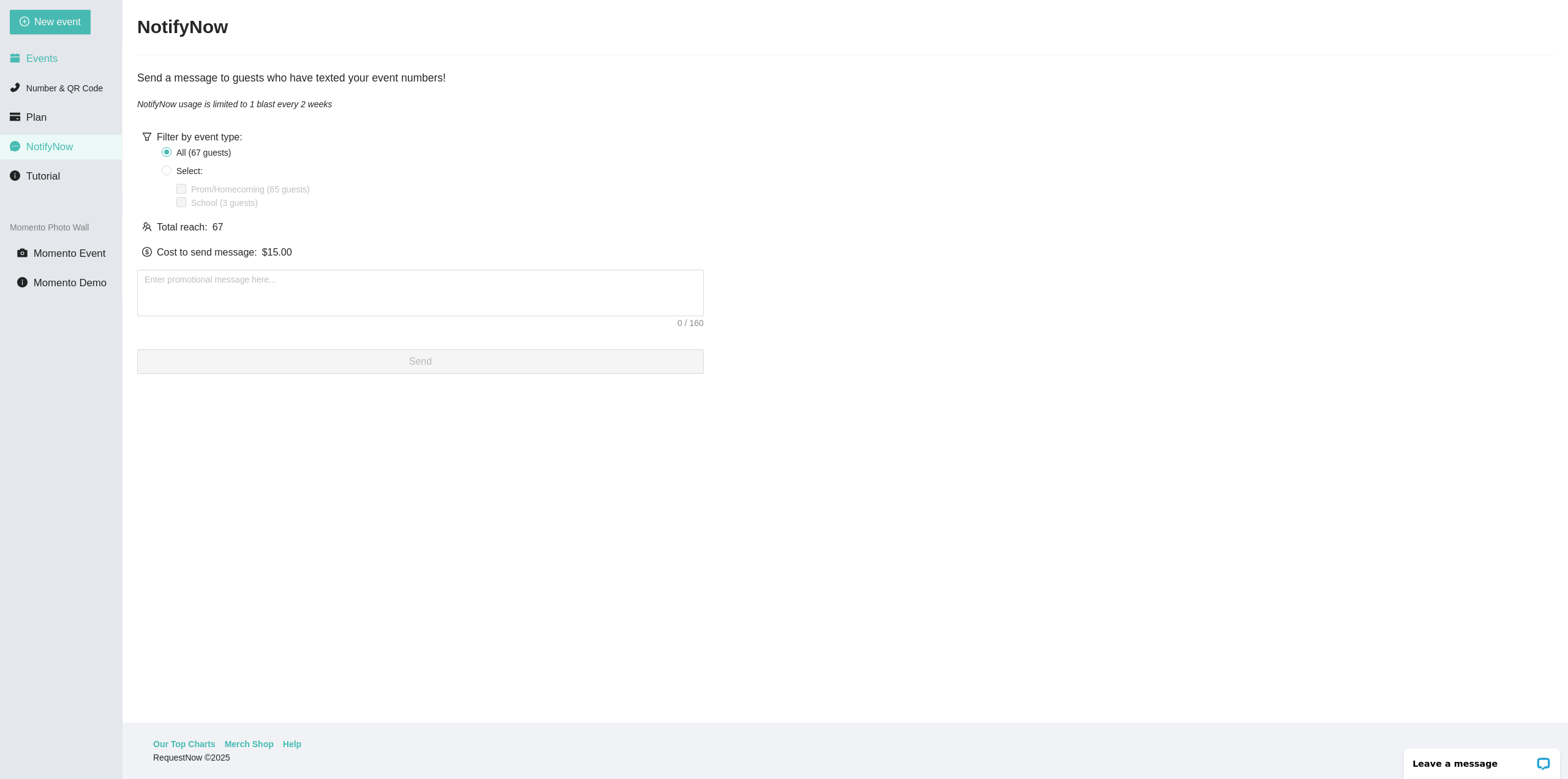
click at [78, 59] on li "Events" at bounding box center [61, 59] width 122 height 24
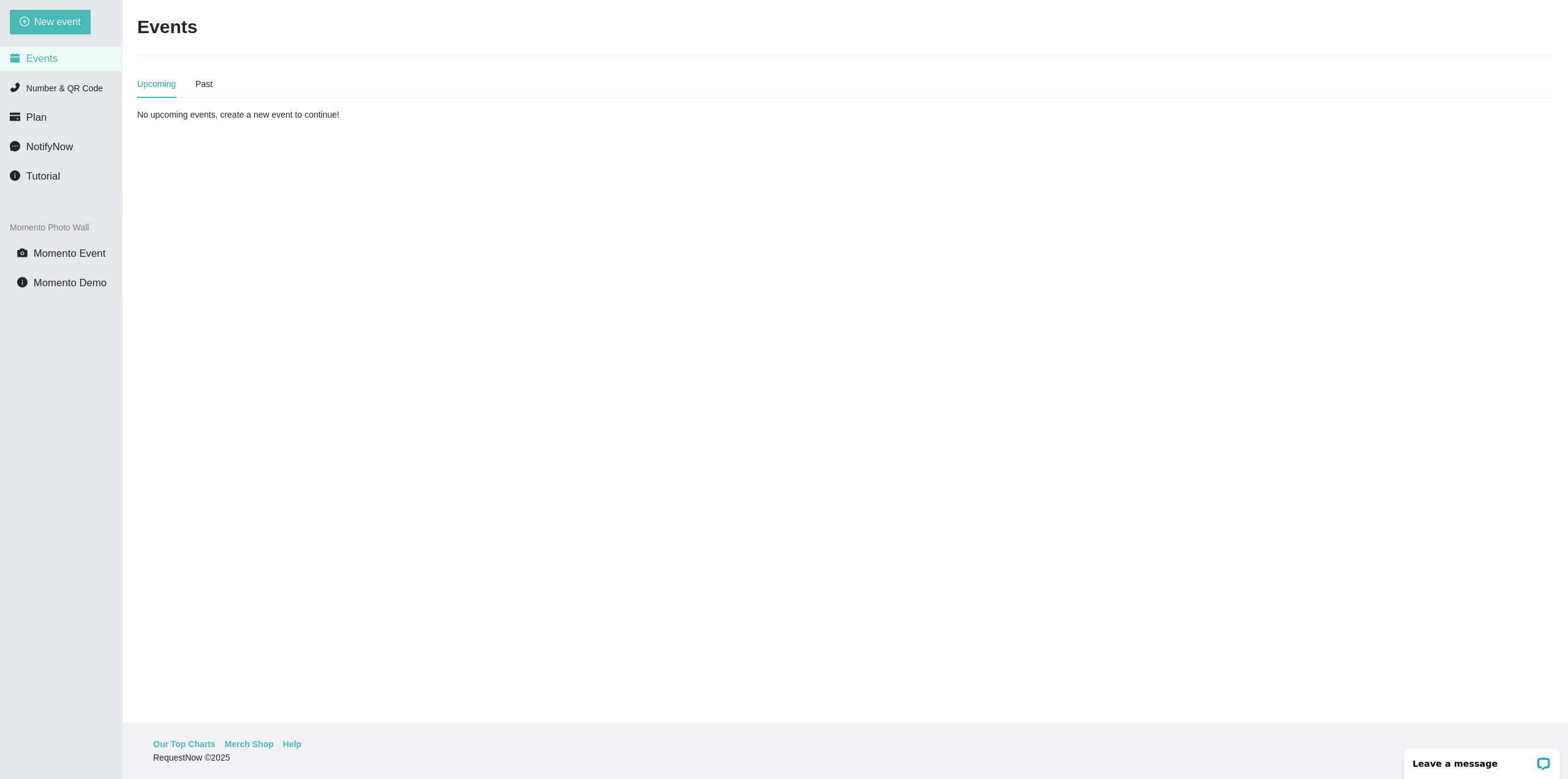
click at [73, 133] on ul "Events Number & QR Code Plan NotifyNow Tutorial" at bounding box center [61, 118] width 122 height 147
click at [68, 127] on li "Plan" at bounding box center [61, 118] width 122 height 24
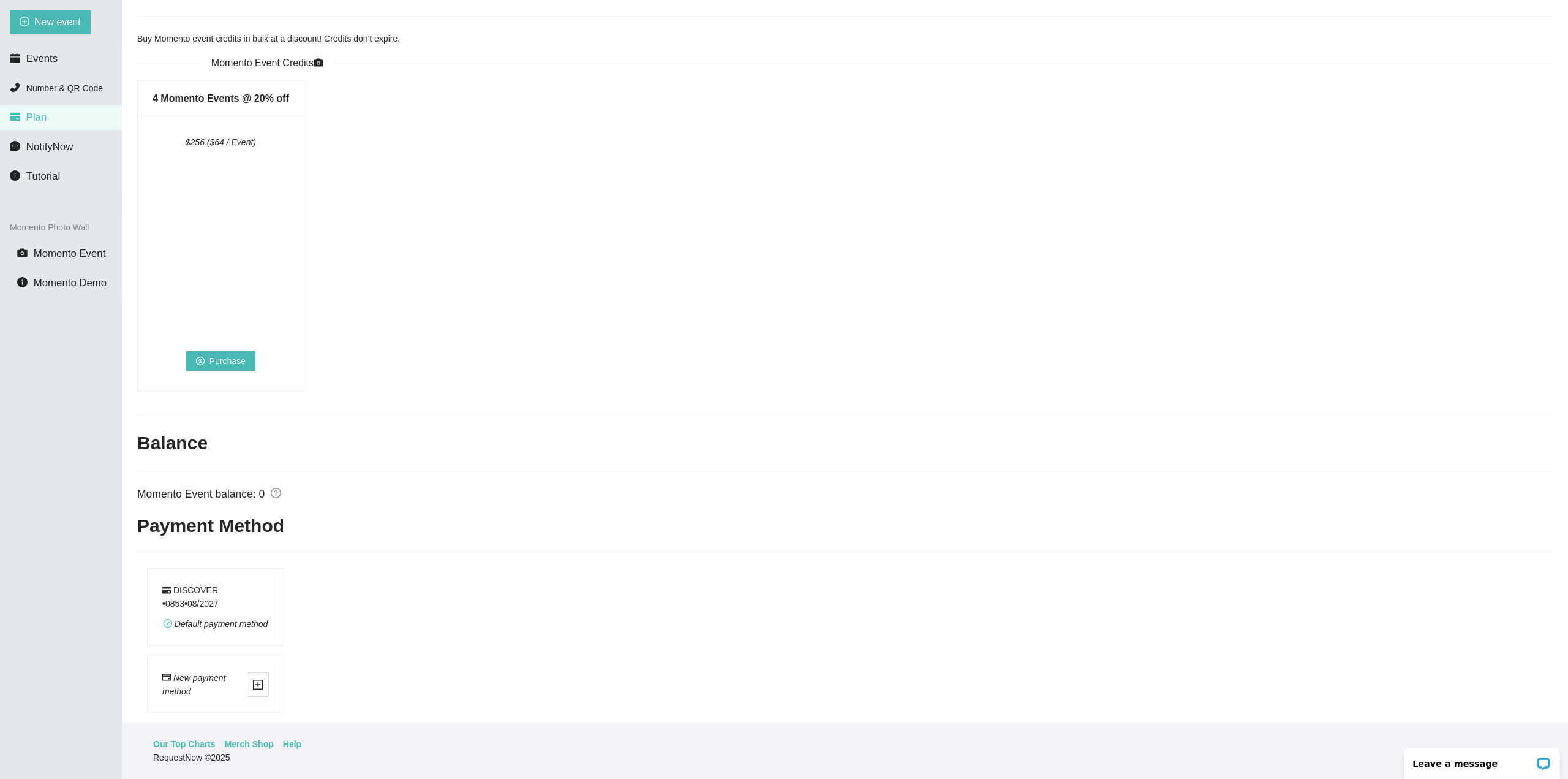
scroll to position [552, 0]
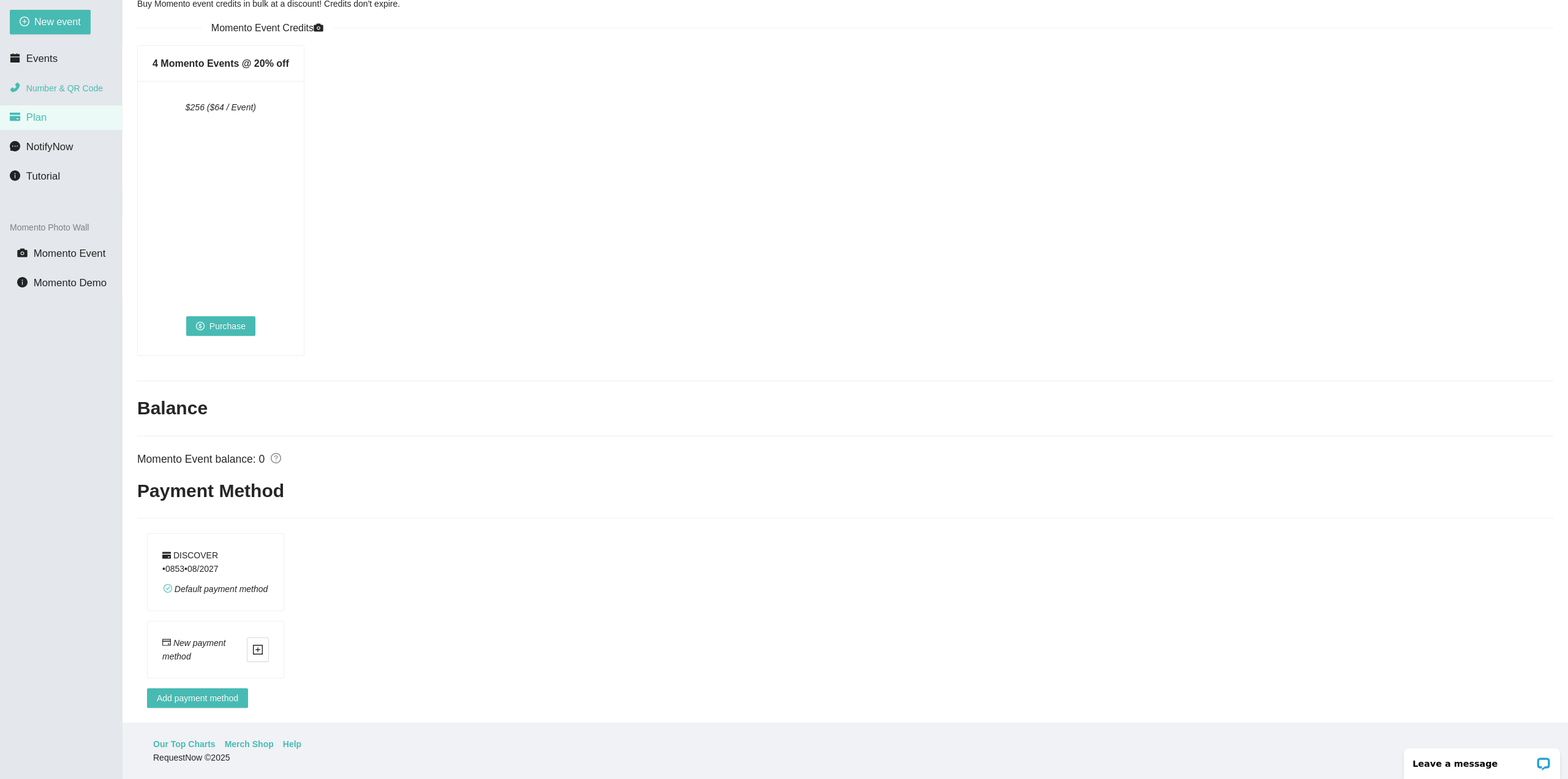
click at [76, 92] on span "Number & QR Code" at bounding box center [65, 87] width 77 height 10
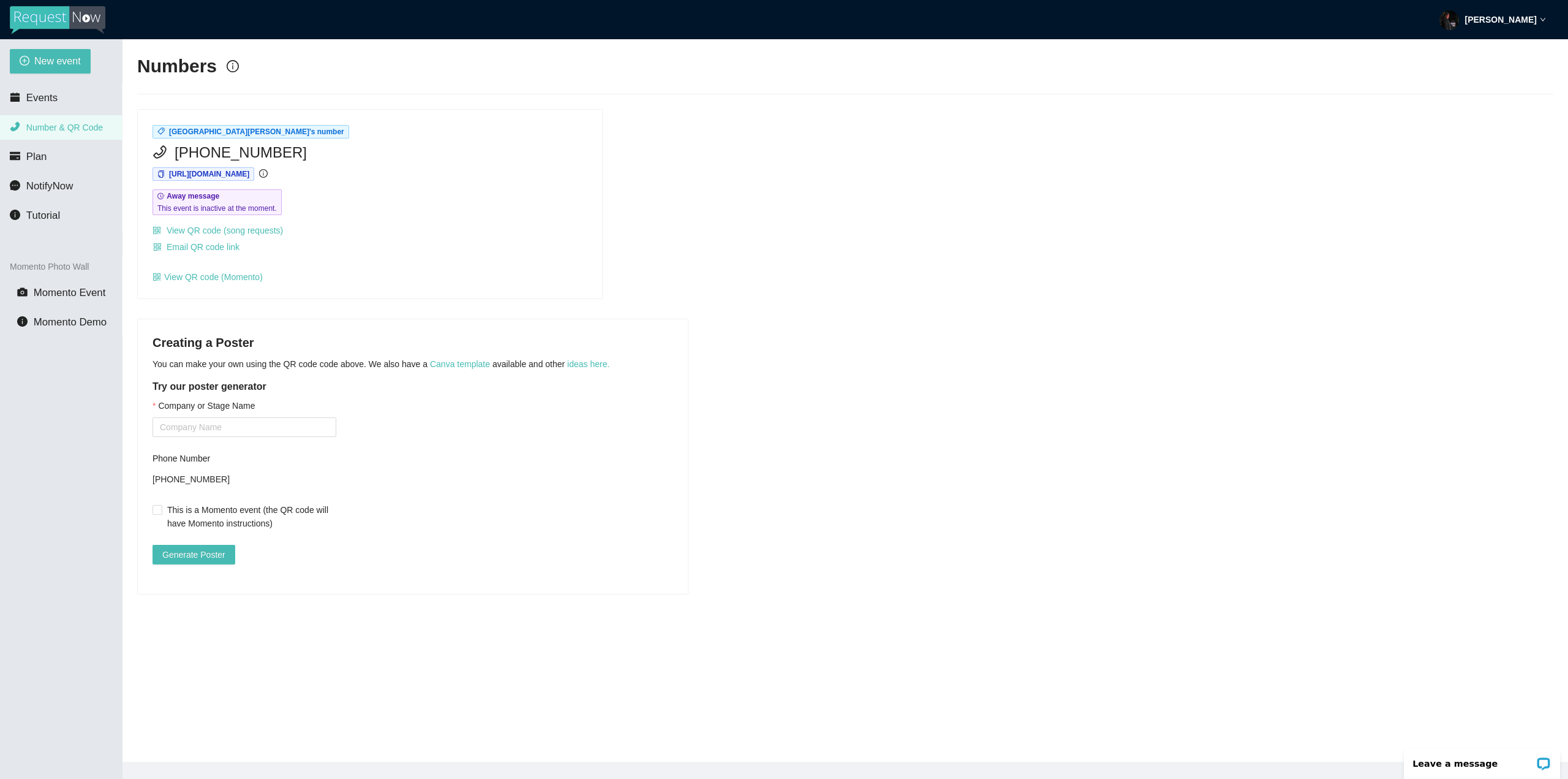
click at [65, 25] on img at bounding box center [57, 20] width 95 height 28
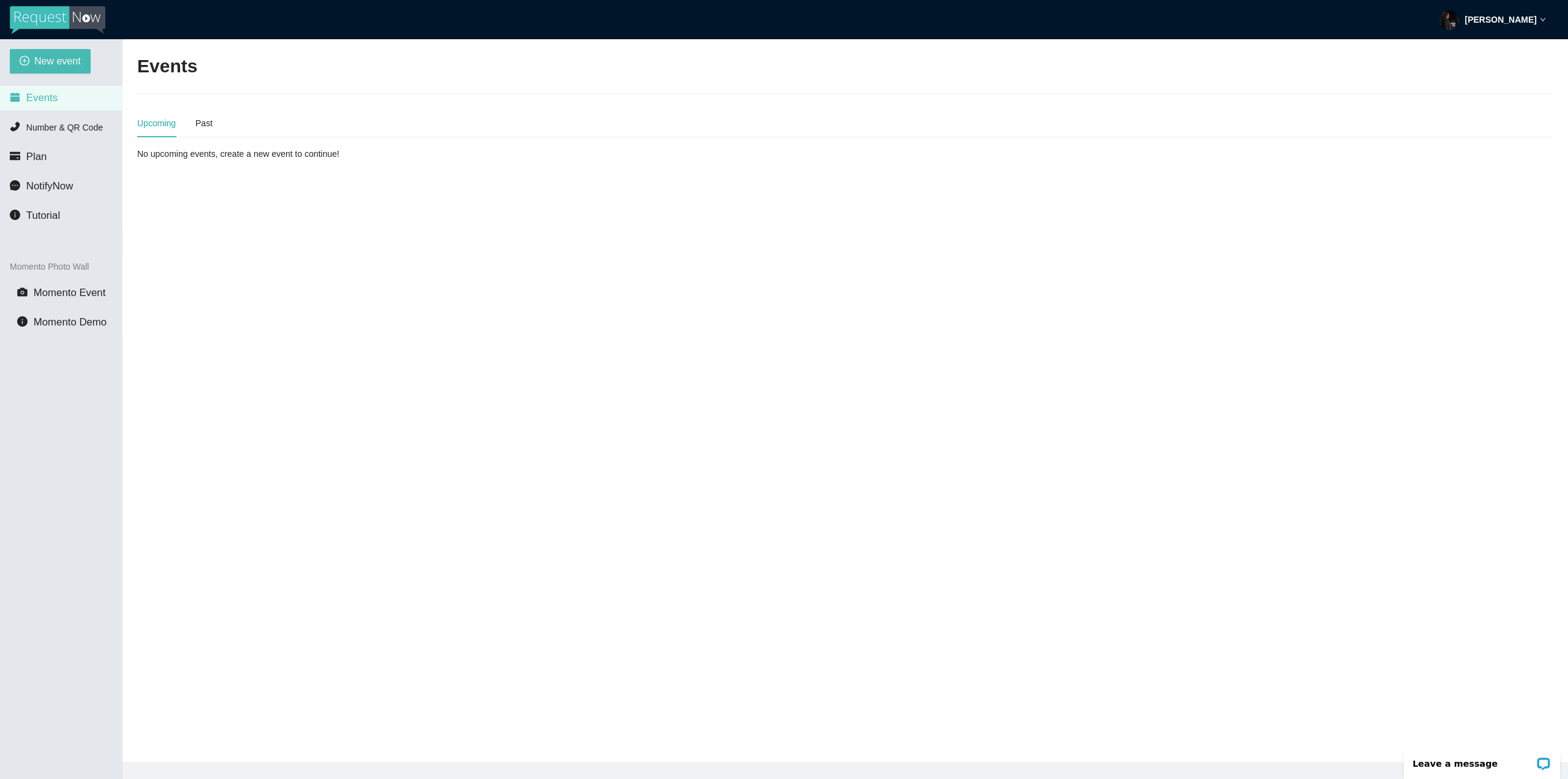
click at [1540, 18] on icon "down" at bounding box center [1543, 19] width 6 height 6
click at [1500, 54] on span "Profile" at bounding box center [1503, 53] width 30 height 11
type textarea "[URL][DOMAIN_NAME]"
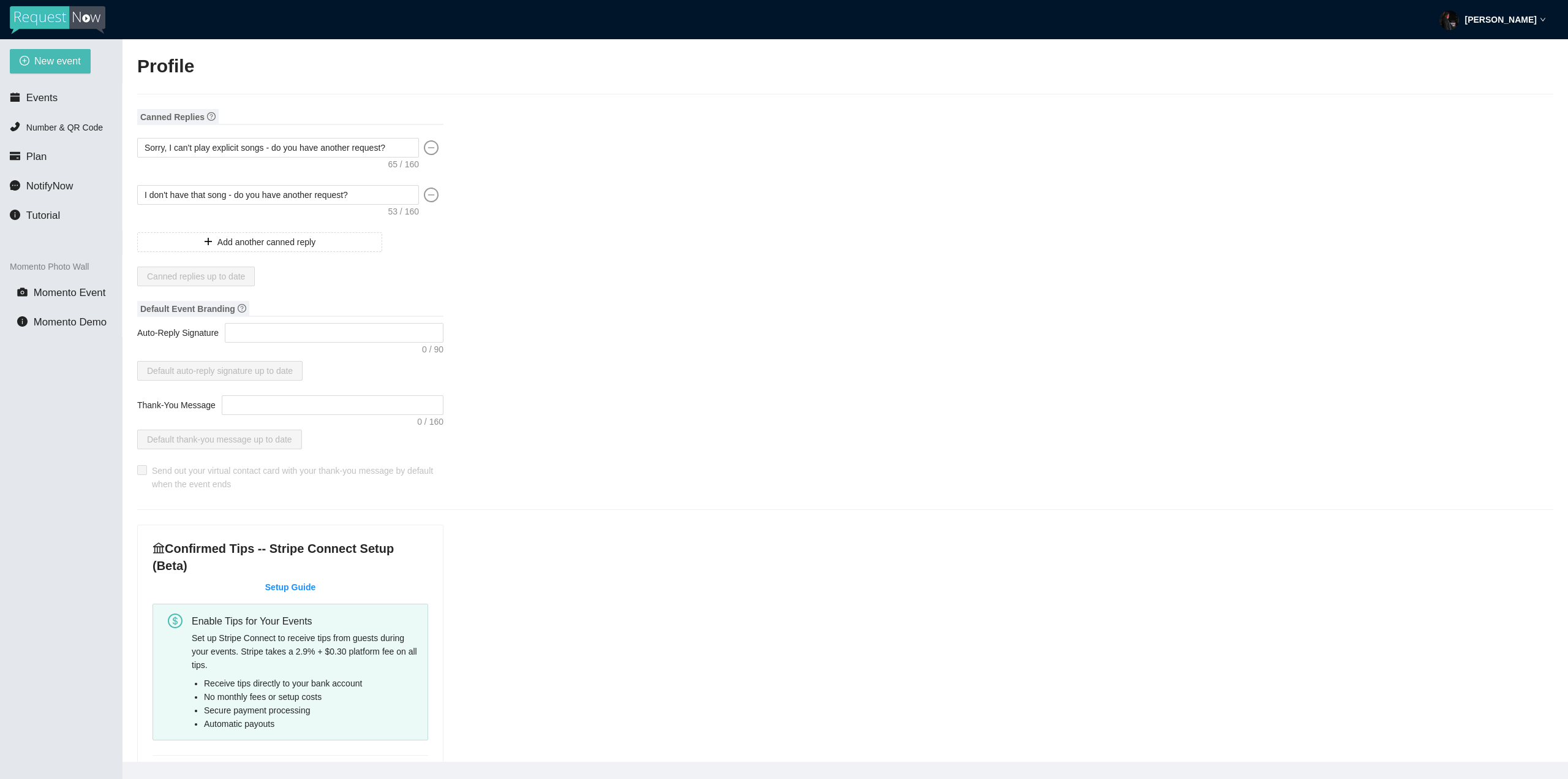
type input "St. [PERSON_NAME]-Requests"
type input "[GEOGRAPHIC_DATA][PERSON_NAME]"
type input "[PHONE_NUMBER]"
click at [395, 147] on textarea "Sorry, I can't play explicit songs - do you have another request?" at bounding box center [278, 148] width 282 height 19
click at [212, 114] on icon "question-circle" at bounding box center [211, 116] width 9 height 9
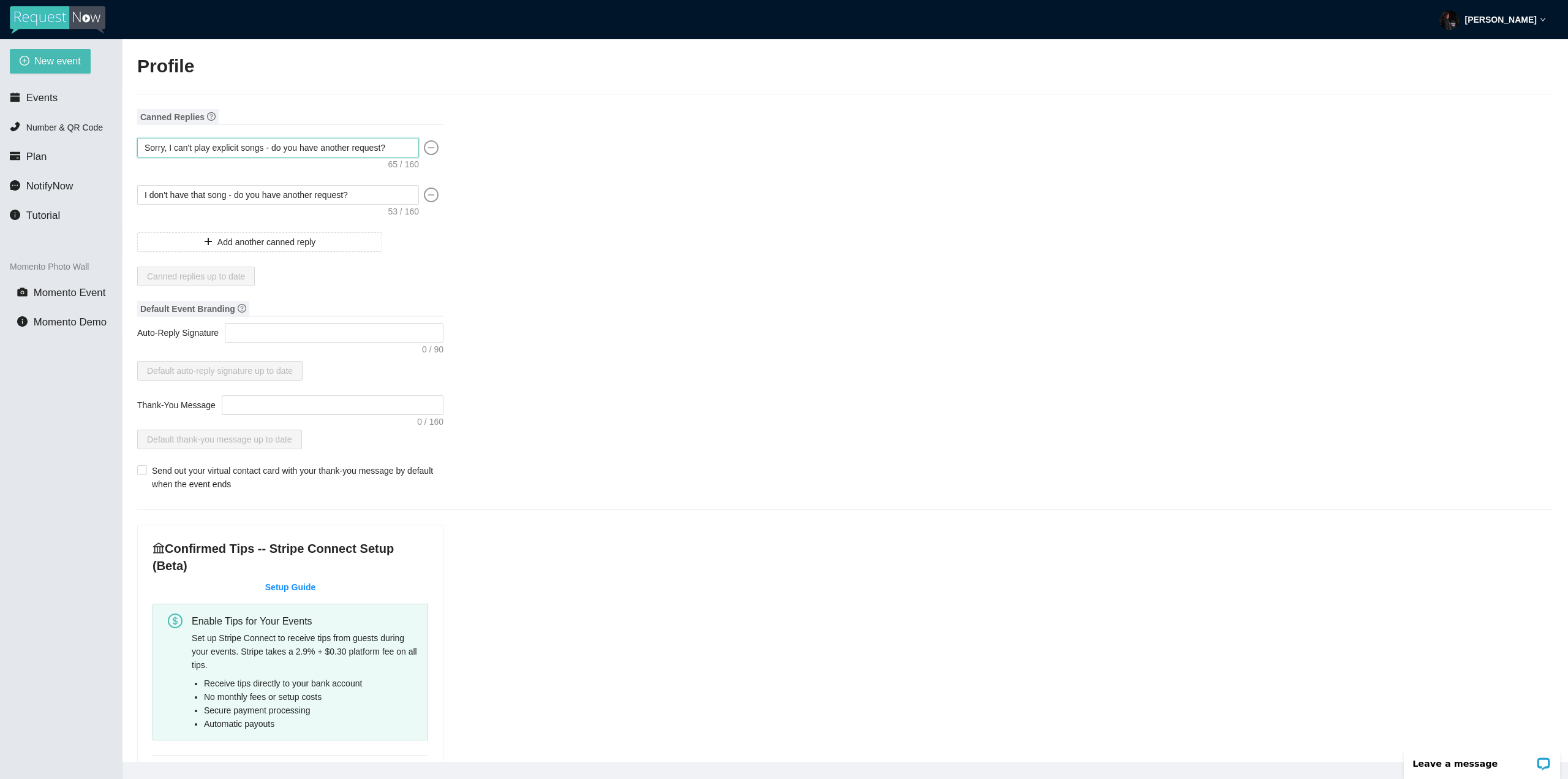
click at [399, 155] on textarea "Sorry, I can't play explicit songs - do you have another request?" at bounding box center [278, 148] width 282 height 19
drag, startPoint x: 376, startPoint y: 191, endPoint x: 377, endPoint y: 182, distance: 9.1
click at [376, 192] on textarea "I don't have that song - do you have another request?" at bounding box center [278, 195] width 282 height 19
click at [396, 141] on textarea "Sorry, I can't play explicit songs - do you have another request?" at bounding box center [278, 148] width 282 height 19
click at [382, 204] on textarea "I don't have that song - do you have another request?" at bounding box center [278, 195] width 282 height 19
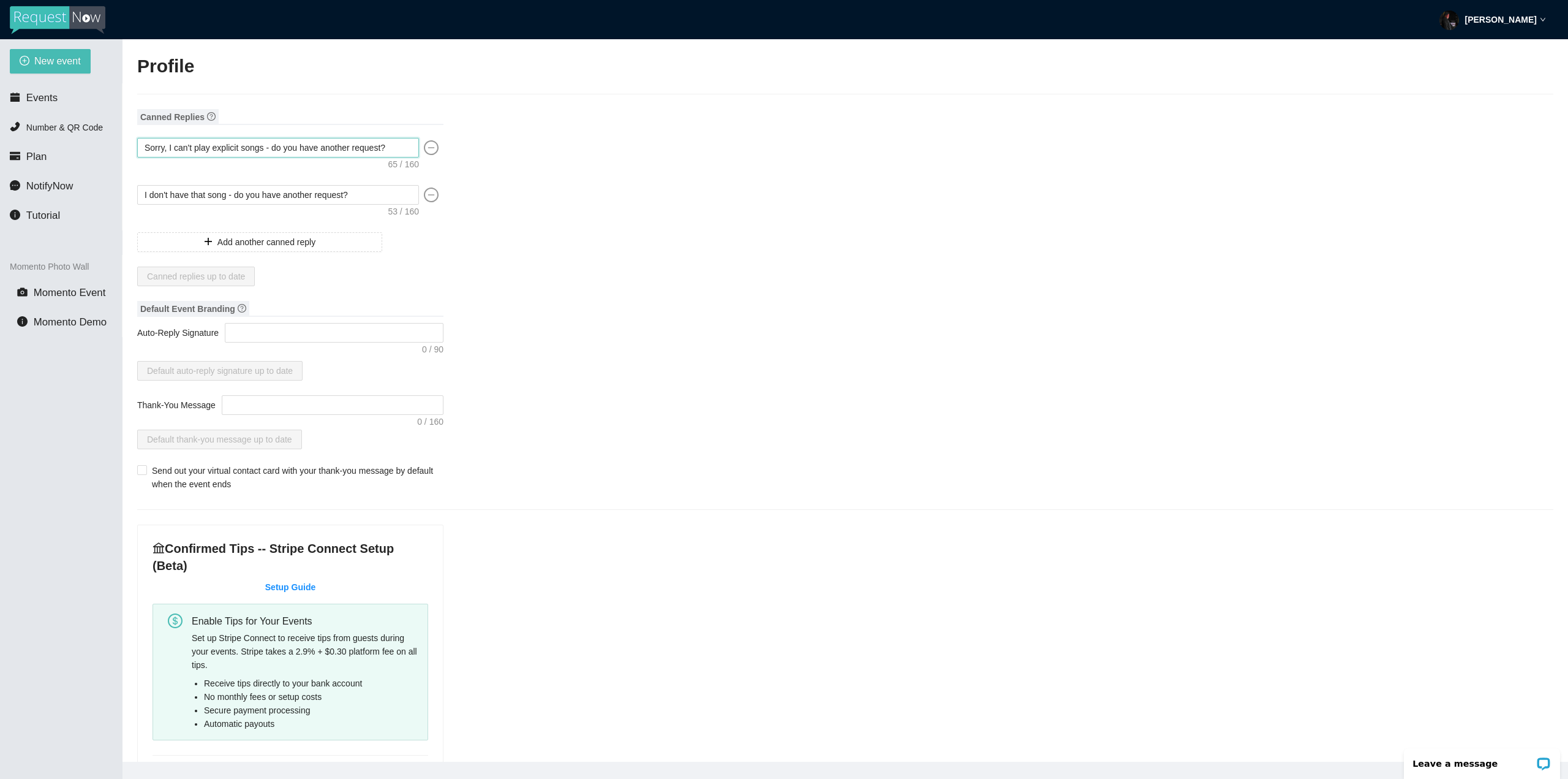
drag, startPoint x: 400, startPoint y: 148, endPoint x: 386, endPoint y: 198, distance: 51.9
click at [400, 148] on textarea "Sorry, I can't play explicit songs - do you have another request?" at bounding box center [278, 148] width 282 height 19
click at [383, 198] on textarea "I don't have that song - do you have another request?" at bounding box center [278, 195] width 282 height 19
click at [402, 149] on textarea "Sorry, I can't play explicit songs - do you have another request?" at bounding box center [278, 148] width 282 height 19
drag, startPoint x: 396, startPoint y: 149, endPoint x: 444, endPoint y: 147, distance: 48.0
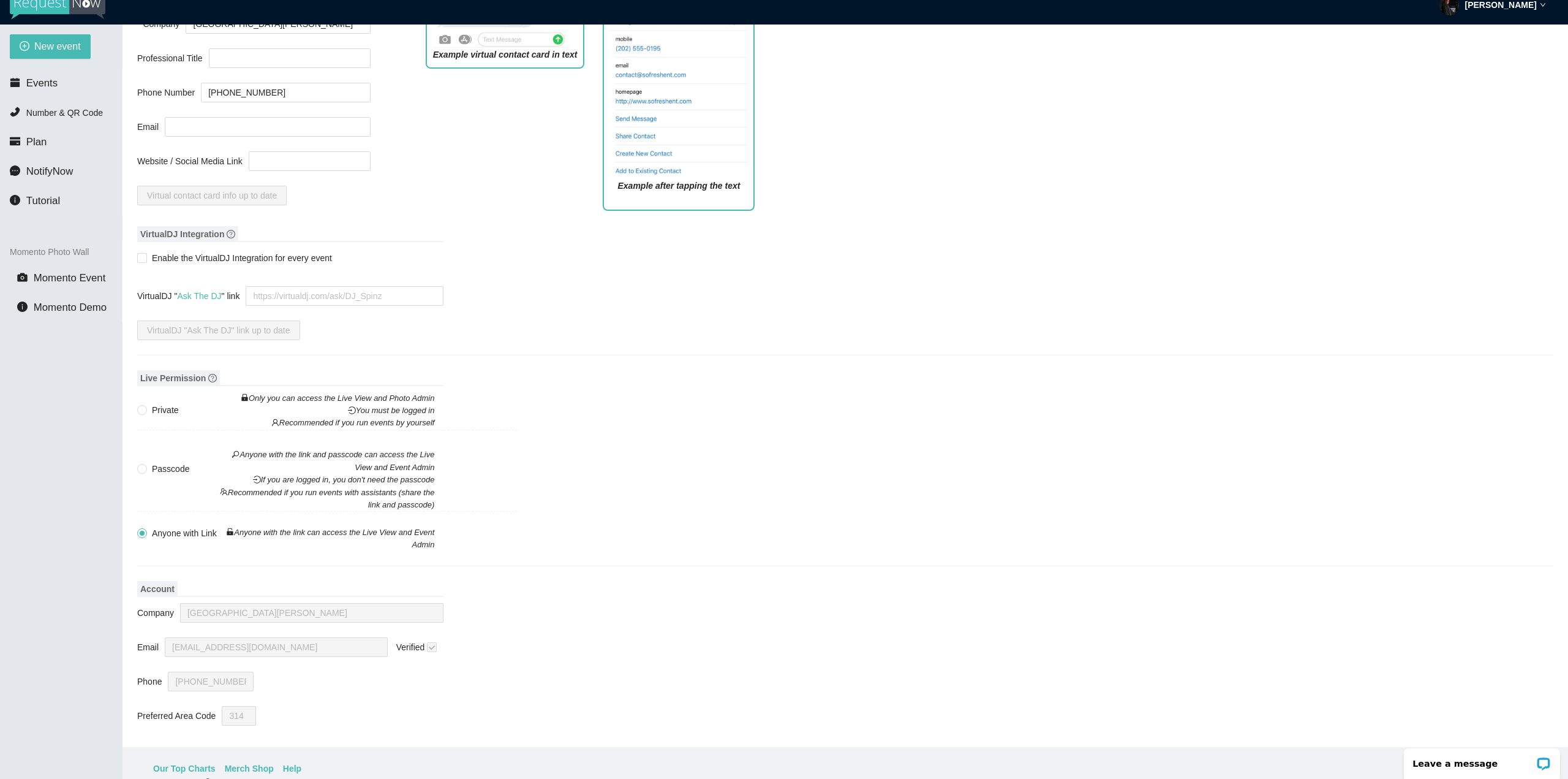
scroll to position [39, 0]
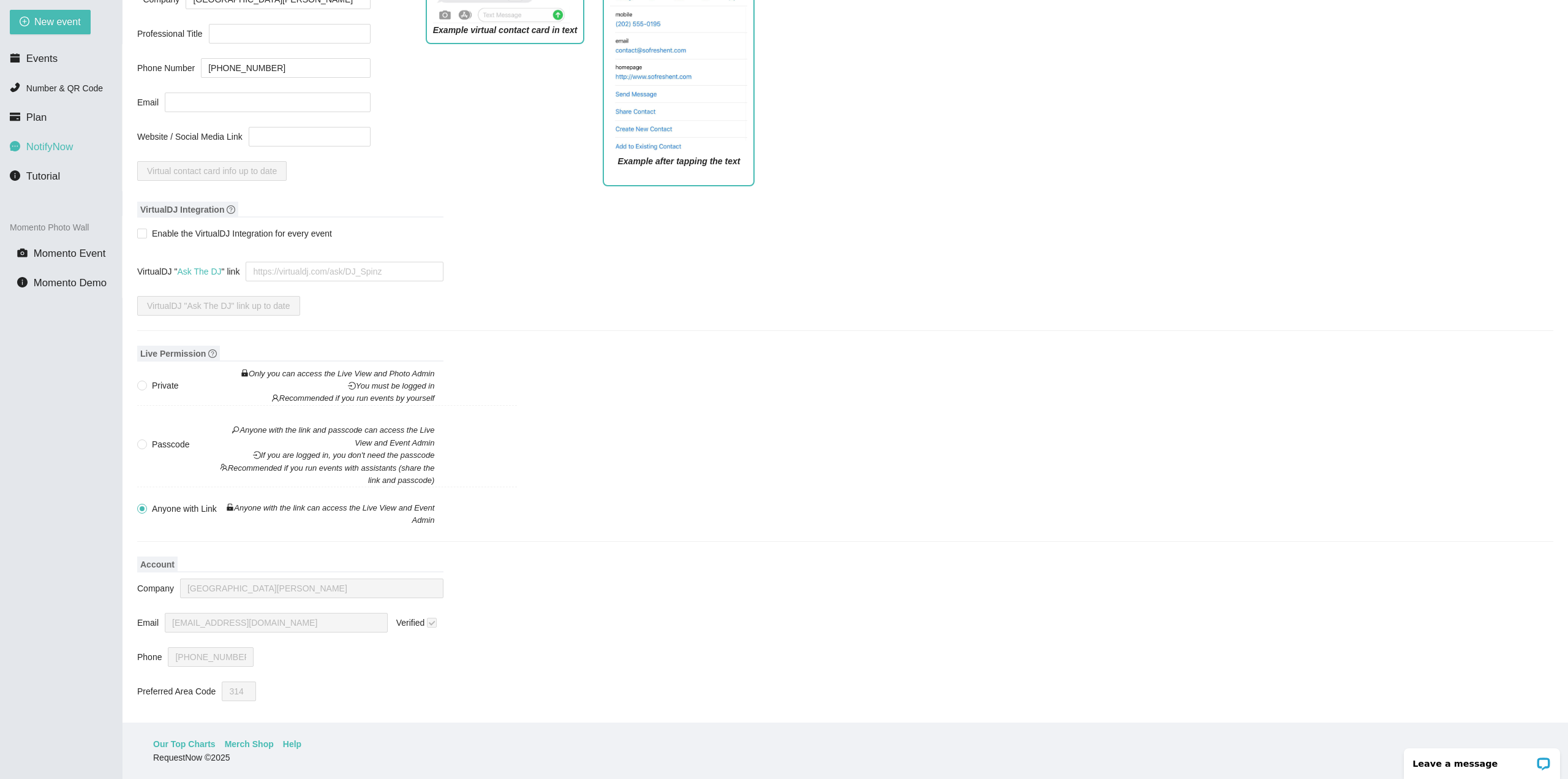
click at [47, 153] on span "NotifyNow" at bounding box center [49, 146] width 46 height 11
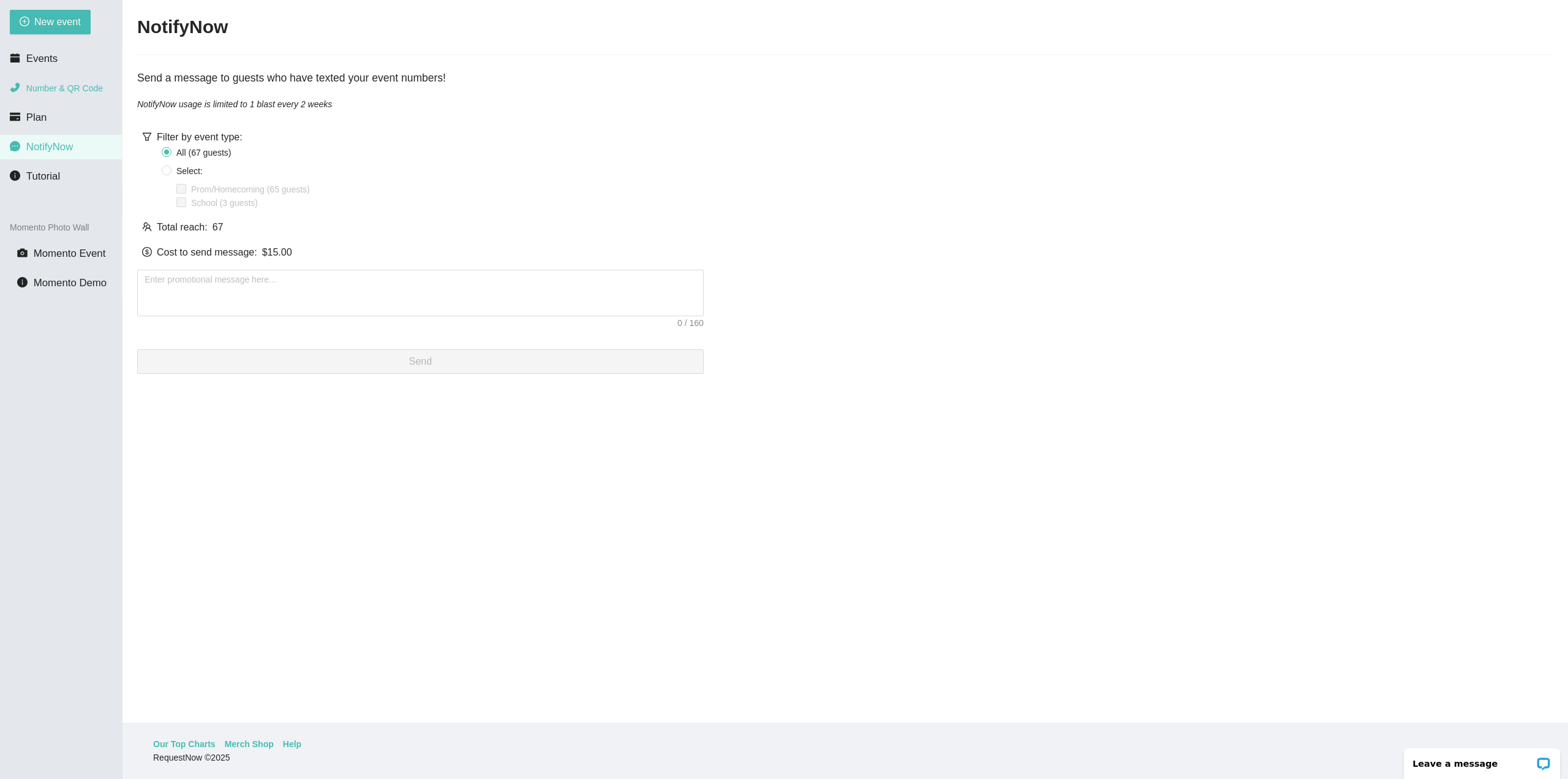
click at [64, 84] on span "Number & QR Code" at bounding box center [65, 87] width 77 height 10
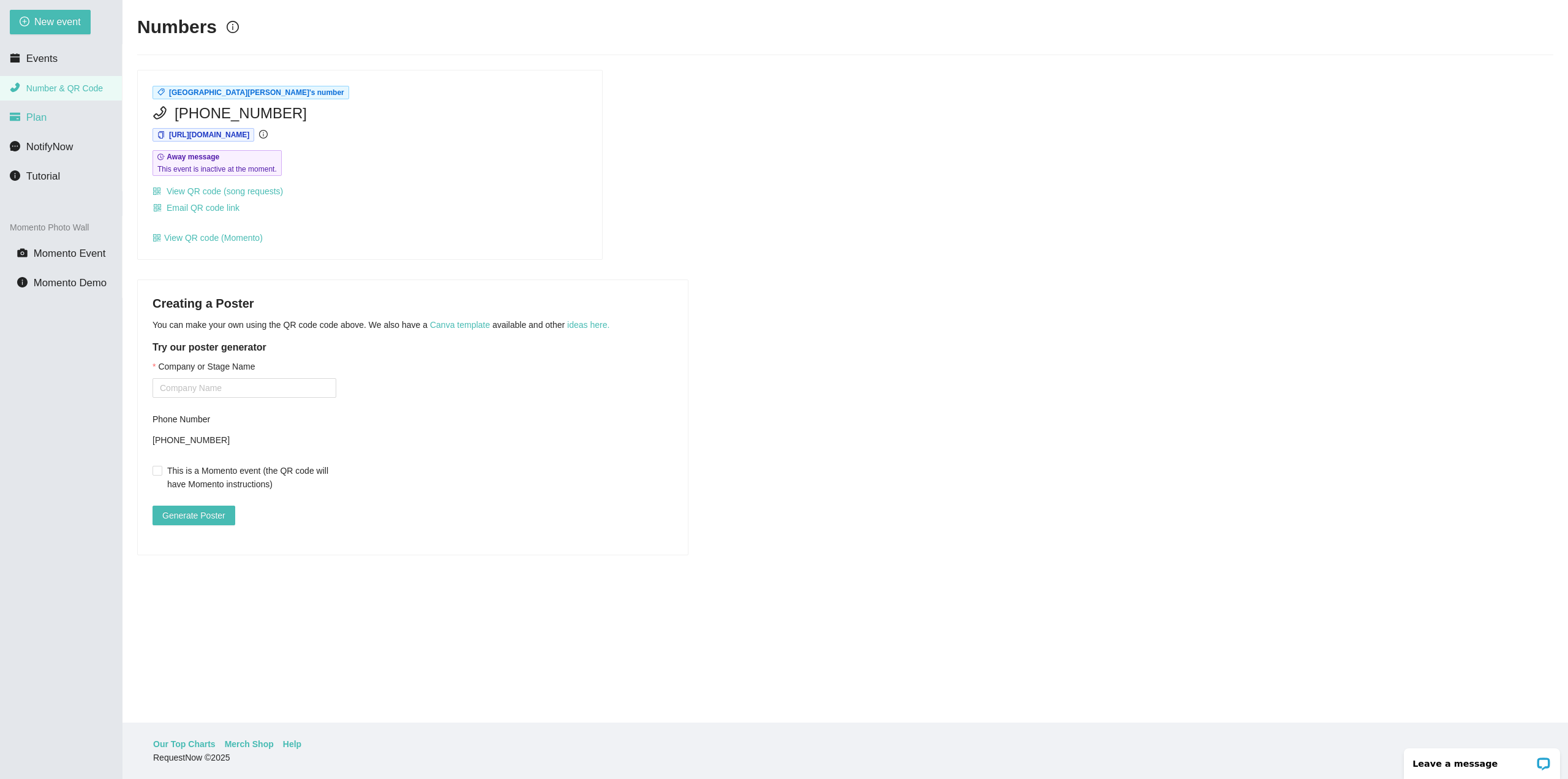
click at [58, 108] on li "Plan" at bounding box center [61, 118] width 122 height 24
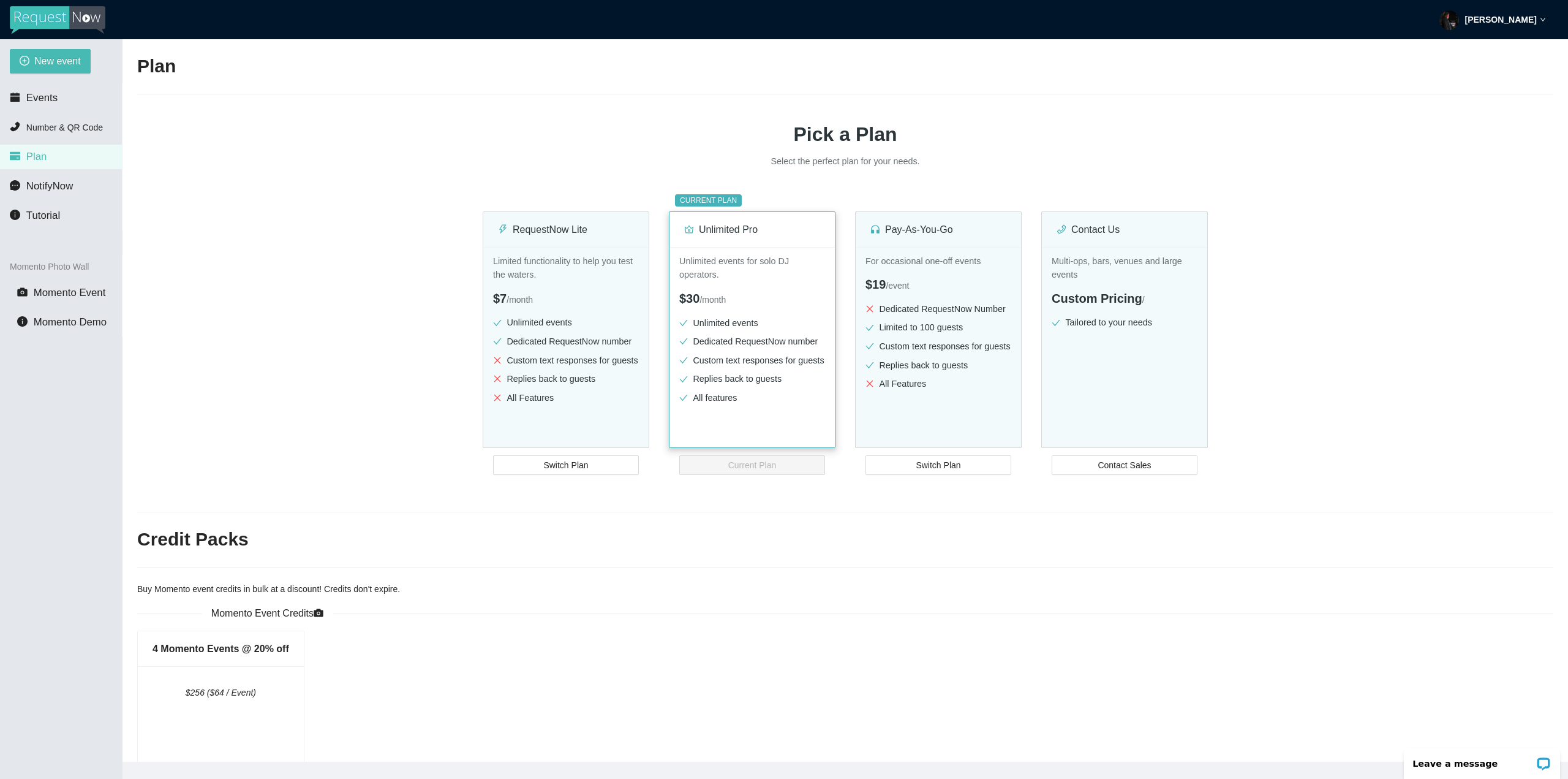
click at [758, 348] on li "Dedicated RequestNow number" at bounding box center [752, 341] width 146 height 14
click at [746, 262] on p "Unlimited events for solo DJ operators." at bounding box center [752, 268] width 146 height 28
click at [756, 226] on div "Unlimited Pro" at bounding box center [753, 230] width 136 height 16
click at [45, 30] on img at bounding box center [57, 20] width 95 height 28
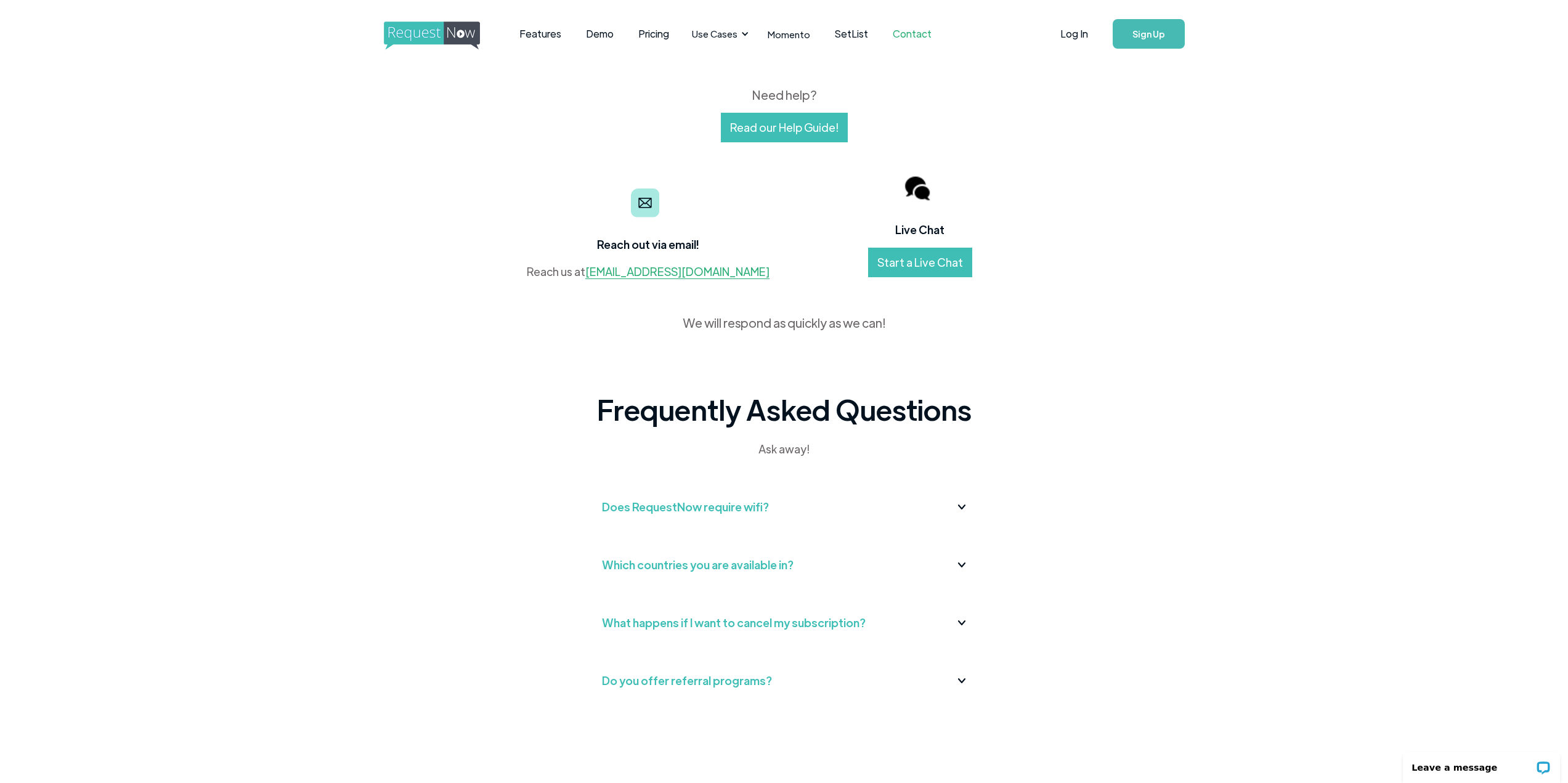
click at [961, 614] on div "What happens if I want to cancel my subscription?" at bounding box center [784, 622] width 364 height 19
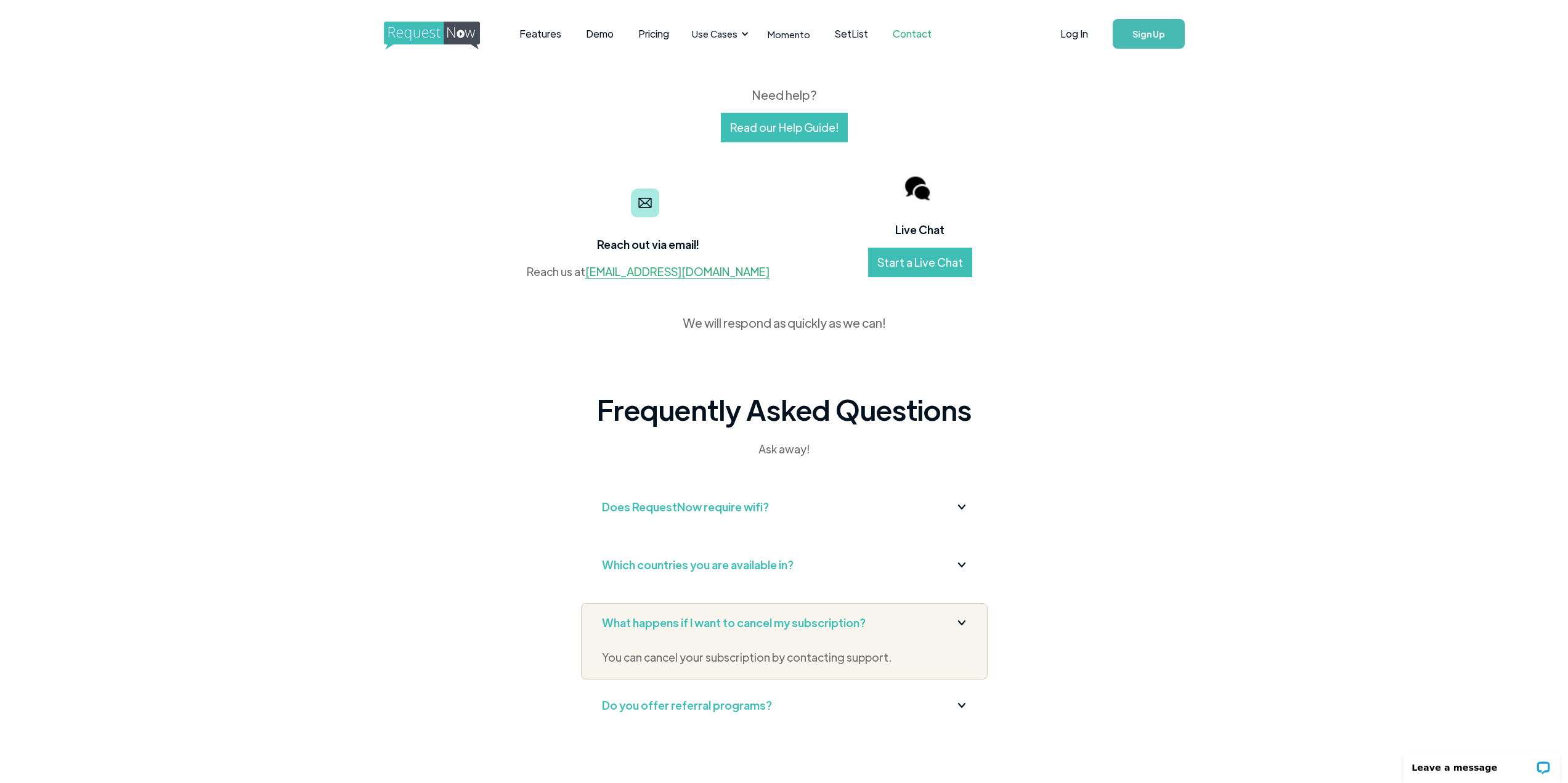
click at [920, 267] on link "Start a Live Chat" at bounding box center [920, 262] width 104 height 30
